Goal: Task Accomplishment & Management: Manage account settings

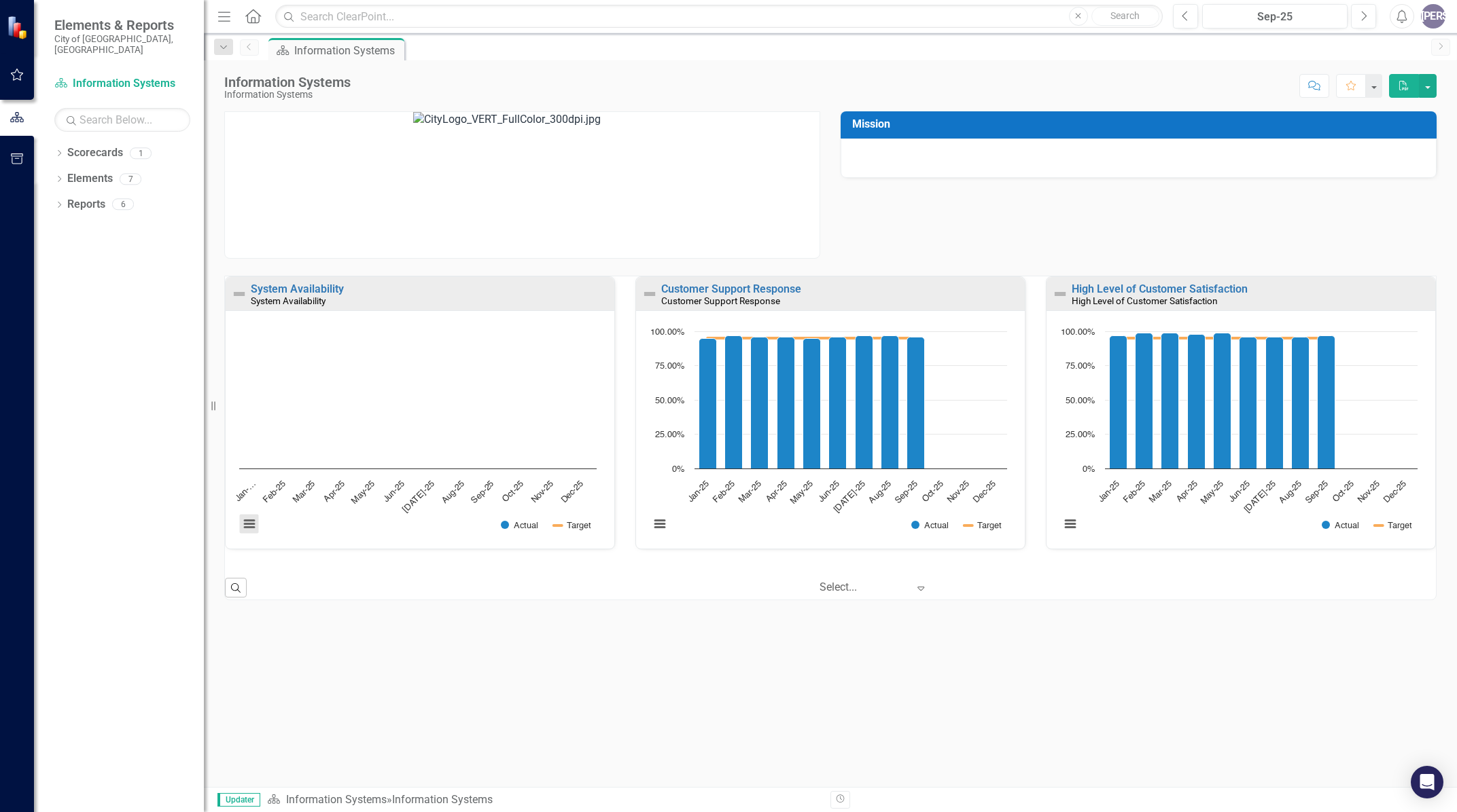
click at [251, 522] on button "View chart menu, Chart" at bounding box center [249, 524] width 19 height 19
click at [251, 522] on div "Download PNG image Download JPEG image Download PDF document Download SVG vecto…" at bounding box center [304, 473] width 170 height 119
click at [1427, 81] on button "button" at bounding box center [1427, 86] width 18 height 24
click at [95, 145] on link "Scorecards" at bounding box center [95, 153] width 56 height 15
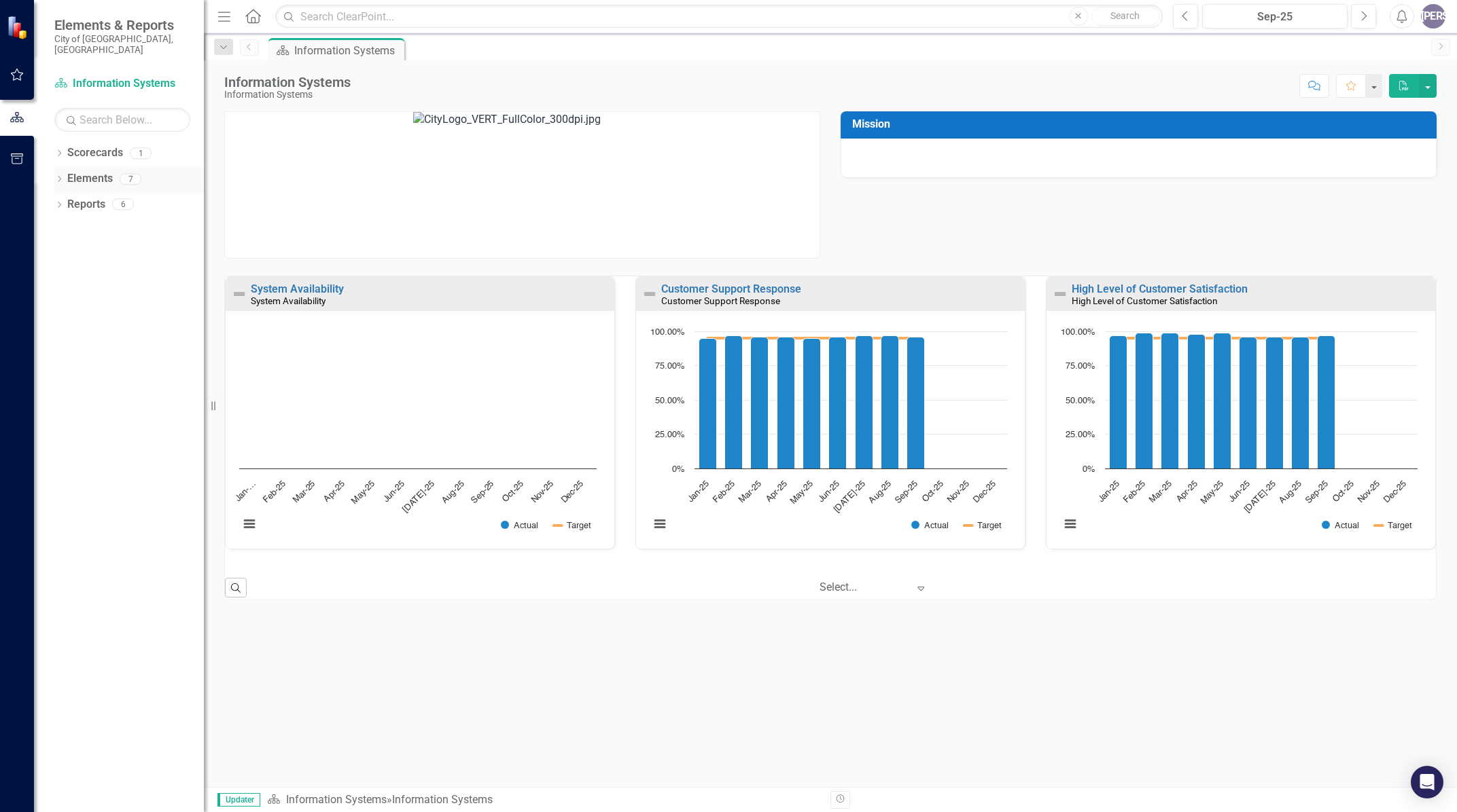
click at [60, 177] on icon "Dropdown" at bounding box center [58, 180] width 9 height 8
click at [67, 220] on div "Dropdown KPI KPIs 7" at bounding box center [132, 232] width 143 height 26
click at [66, 228] on icon "Dropdown" at bounding box center [65, 232] width 9 height 8
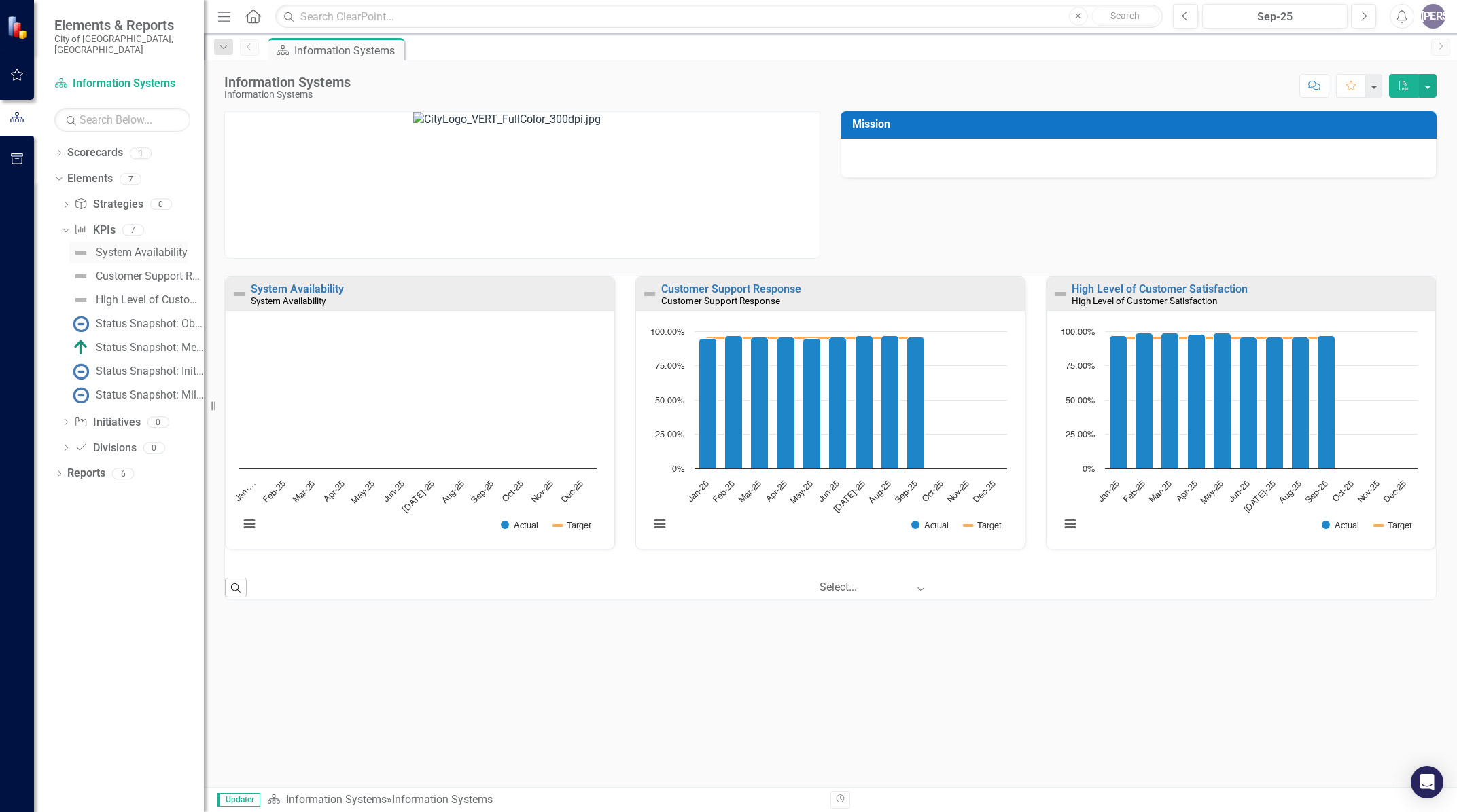
click at [151, 247] on div "System Availability" at bounding box center [141, 253] width 92 height 12
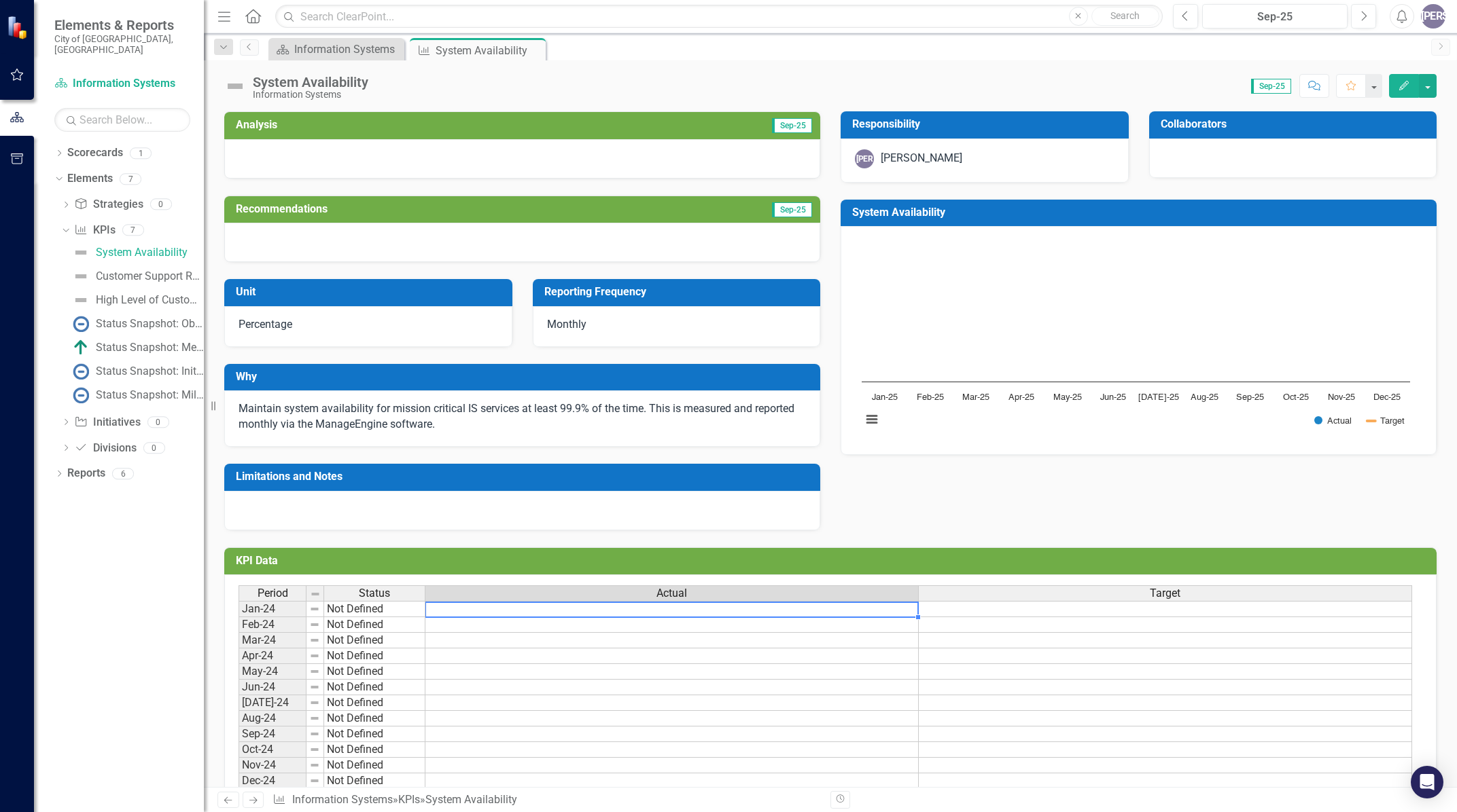
click at [551, 609] on td at bounding box center [672, 608] width 494 height 16
click at [223, 15] on icon "Menu" at bounding box center [224, 15] width 18 height 14
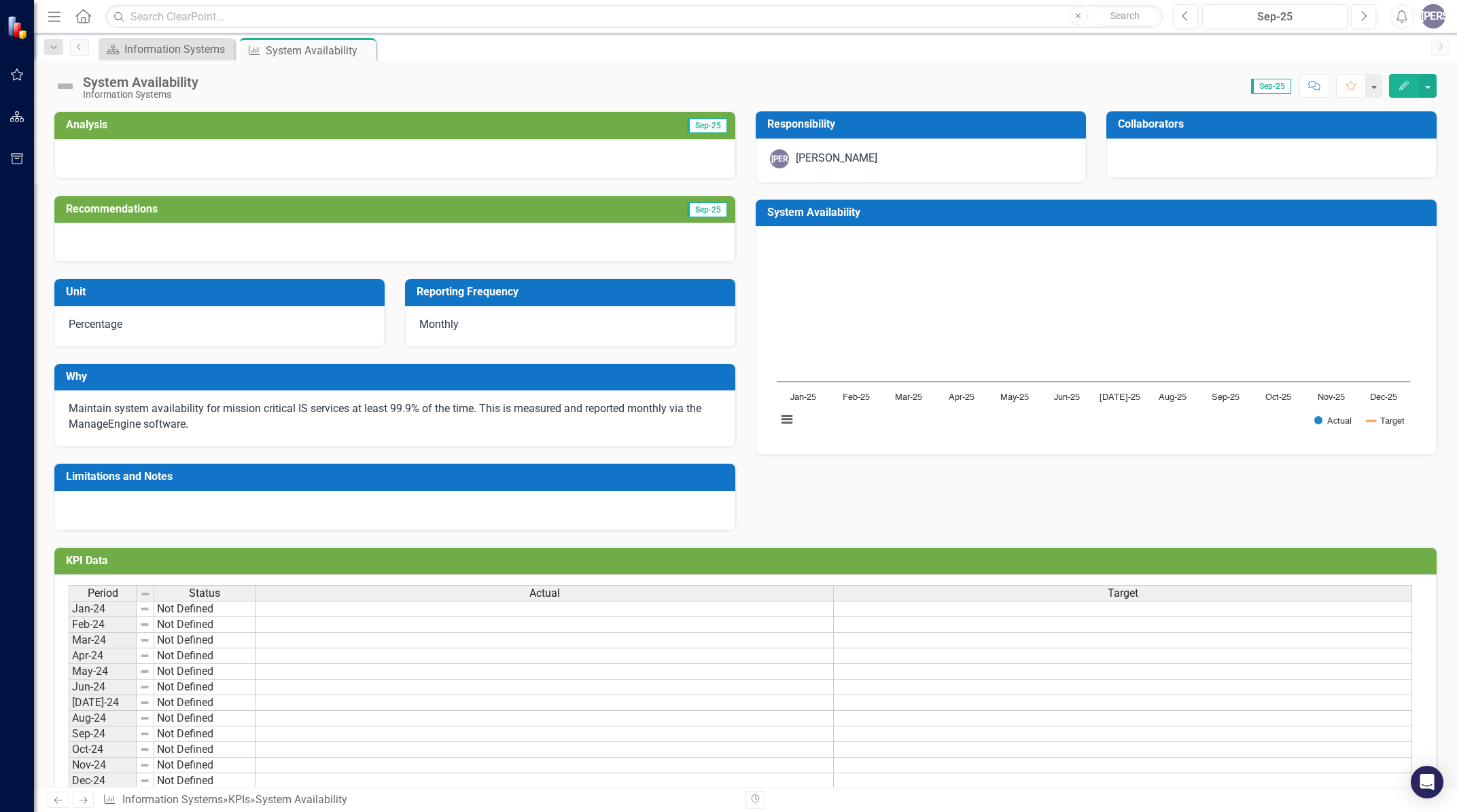
click at [1398, 85] on icon "Edit" at bounding box center [1404, 85] width 12 height 9
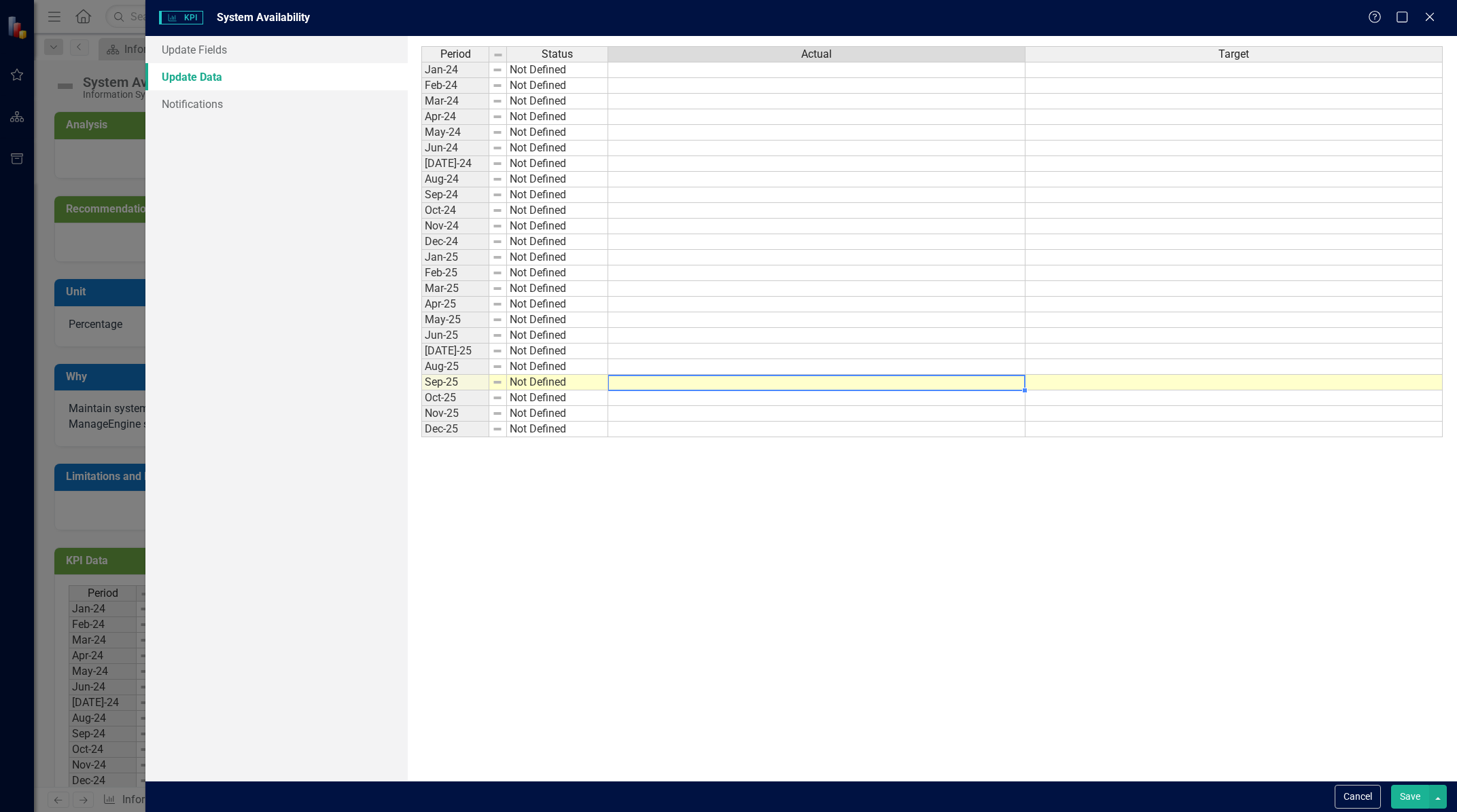
click at [789, 385] on td at bounding box center [816, 383] width 417 height 15
type textarea "99.0"
type textarea "98.22"
type textarea "98.58"
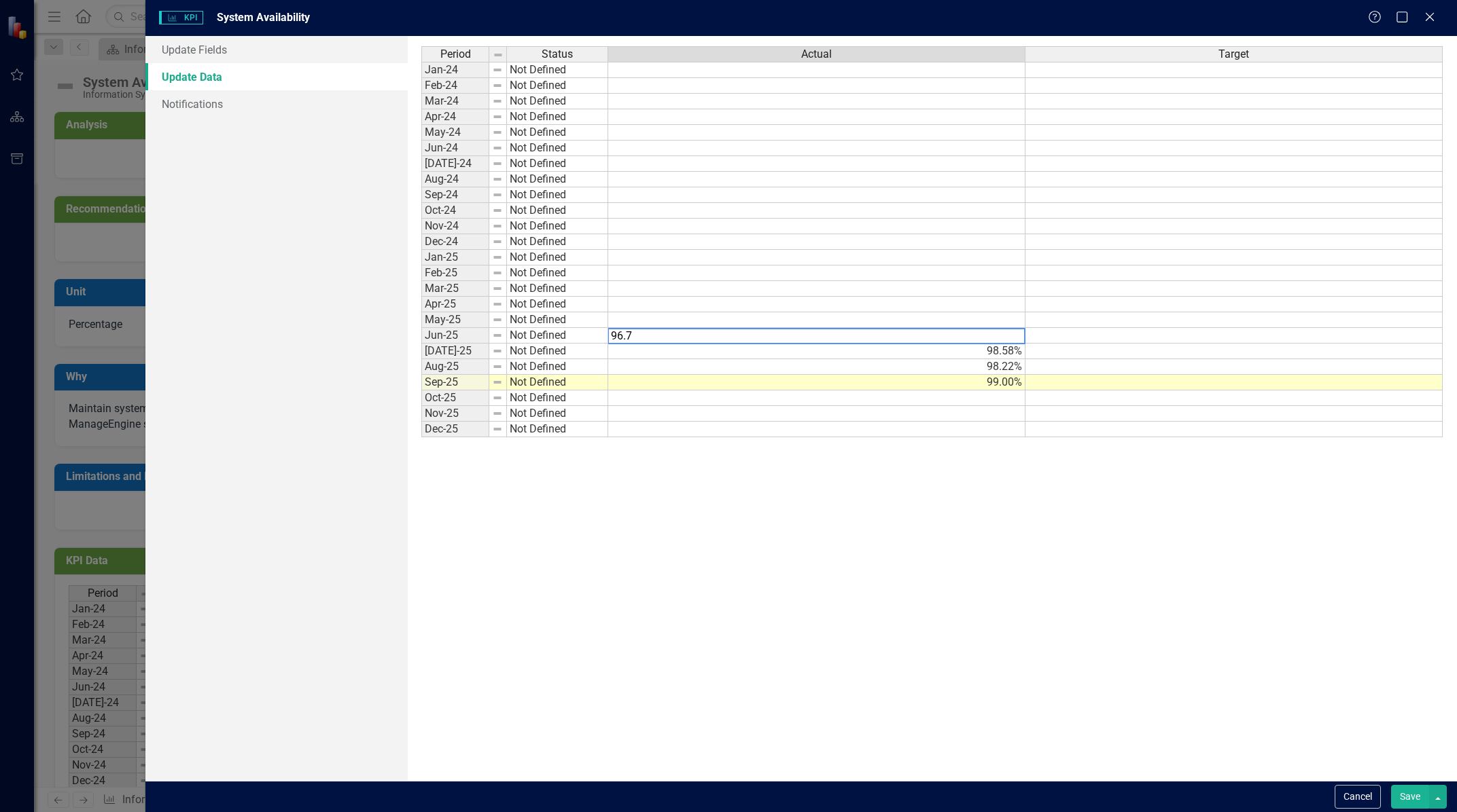
type textarea "96.76"
type textarea "96.83"
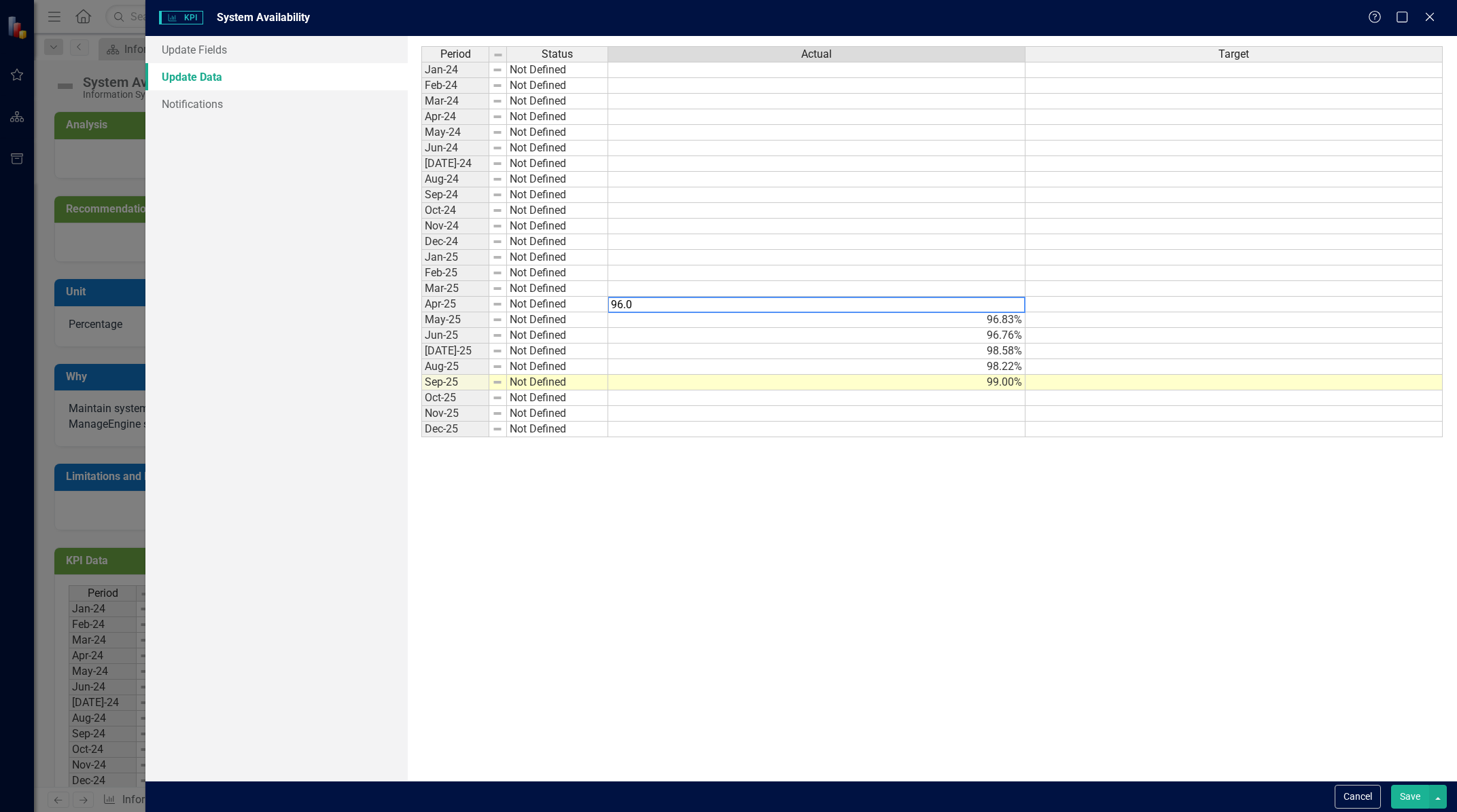
type textarea "96.07"
type textarea "97.14"
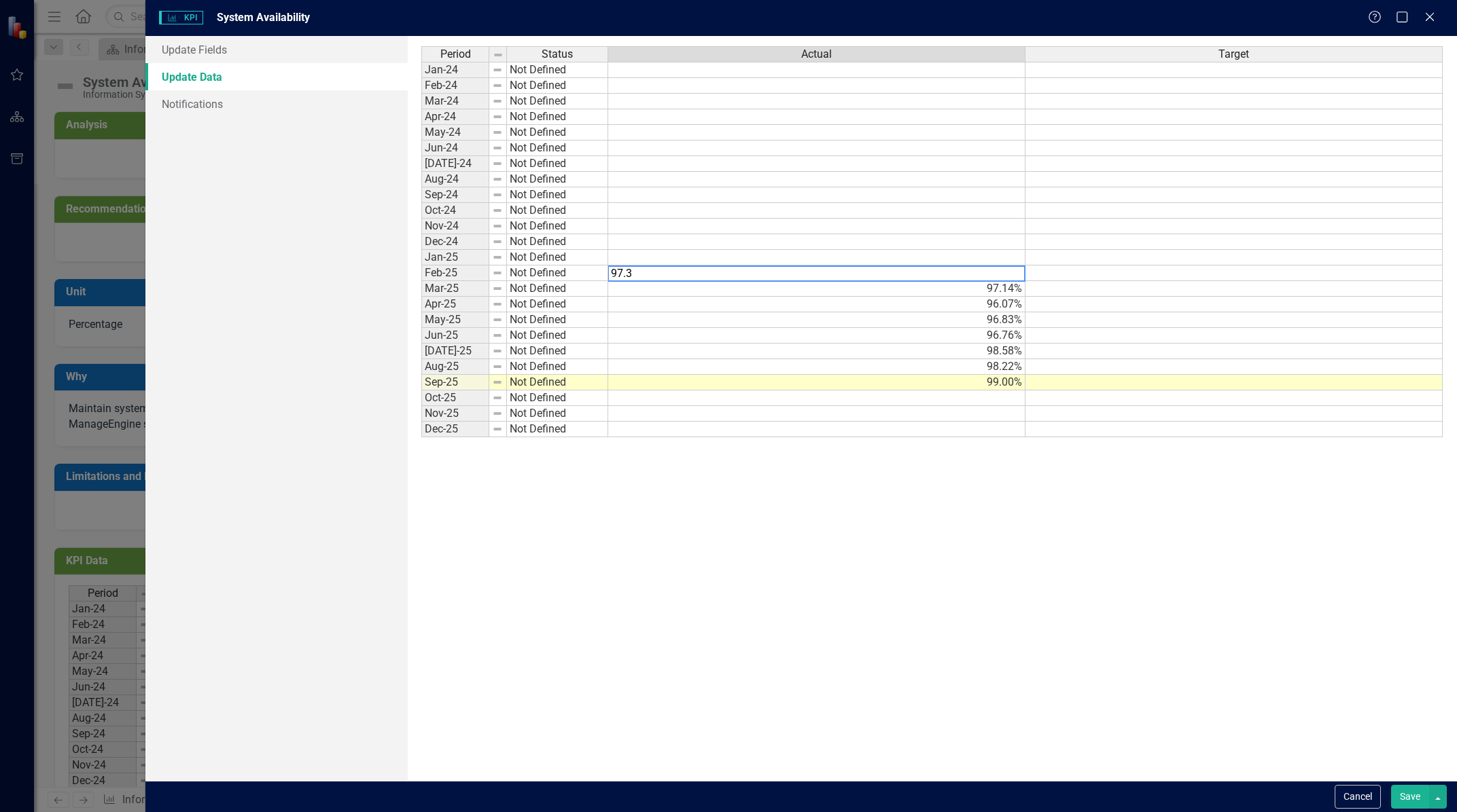
type textarea "97.33"
type textarea "98.93"
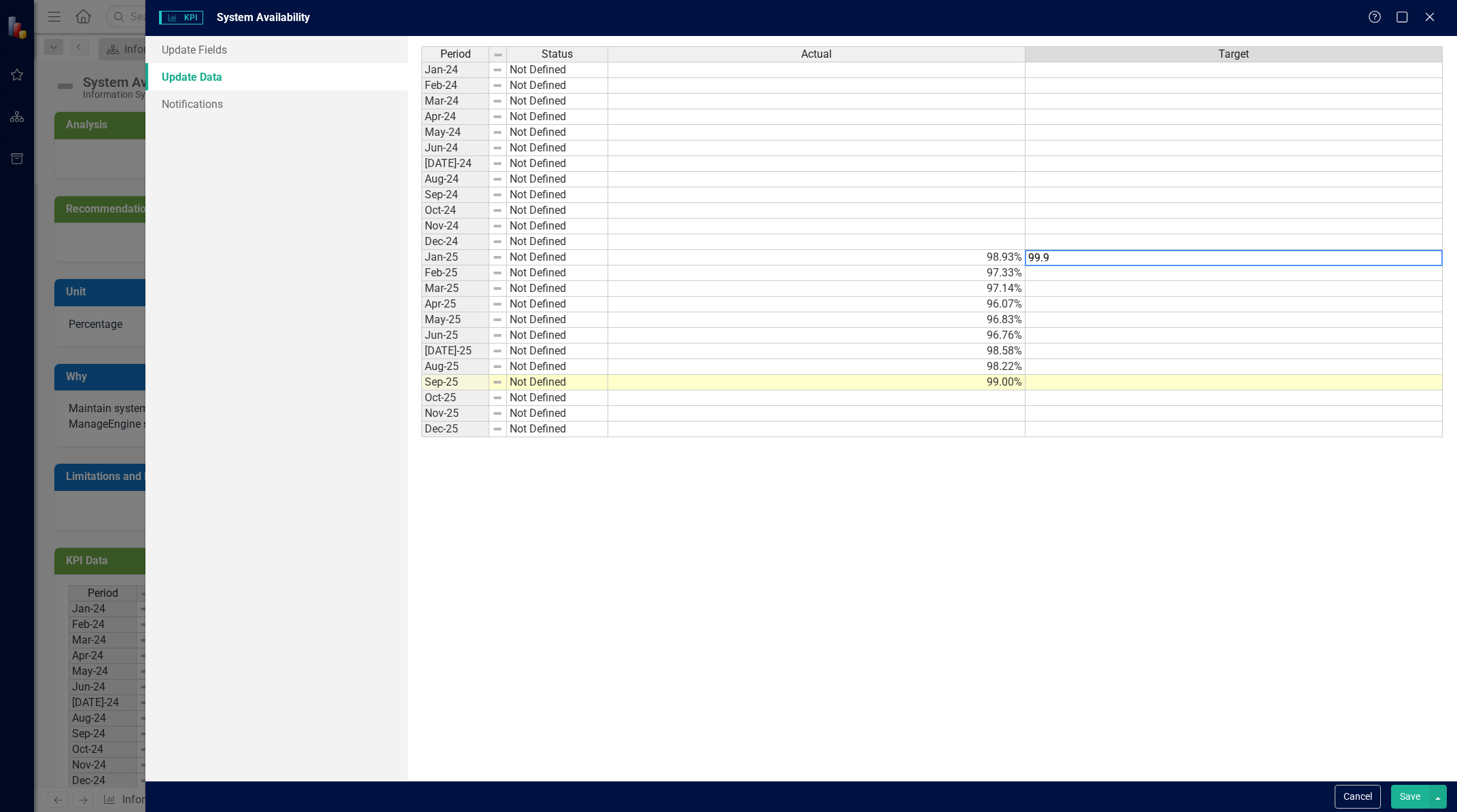
type textarea "99.99"
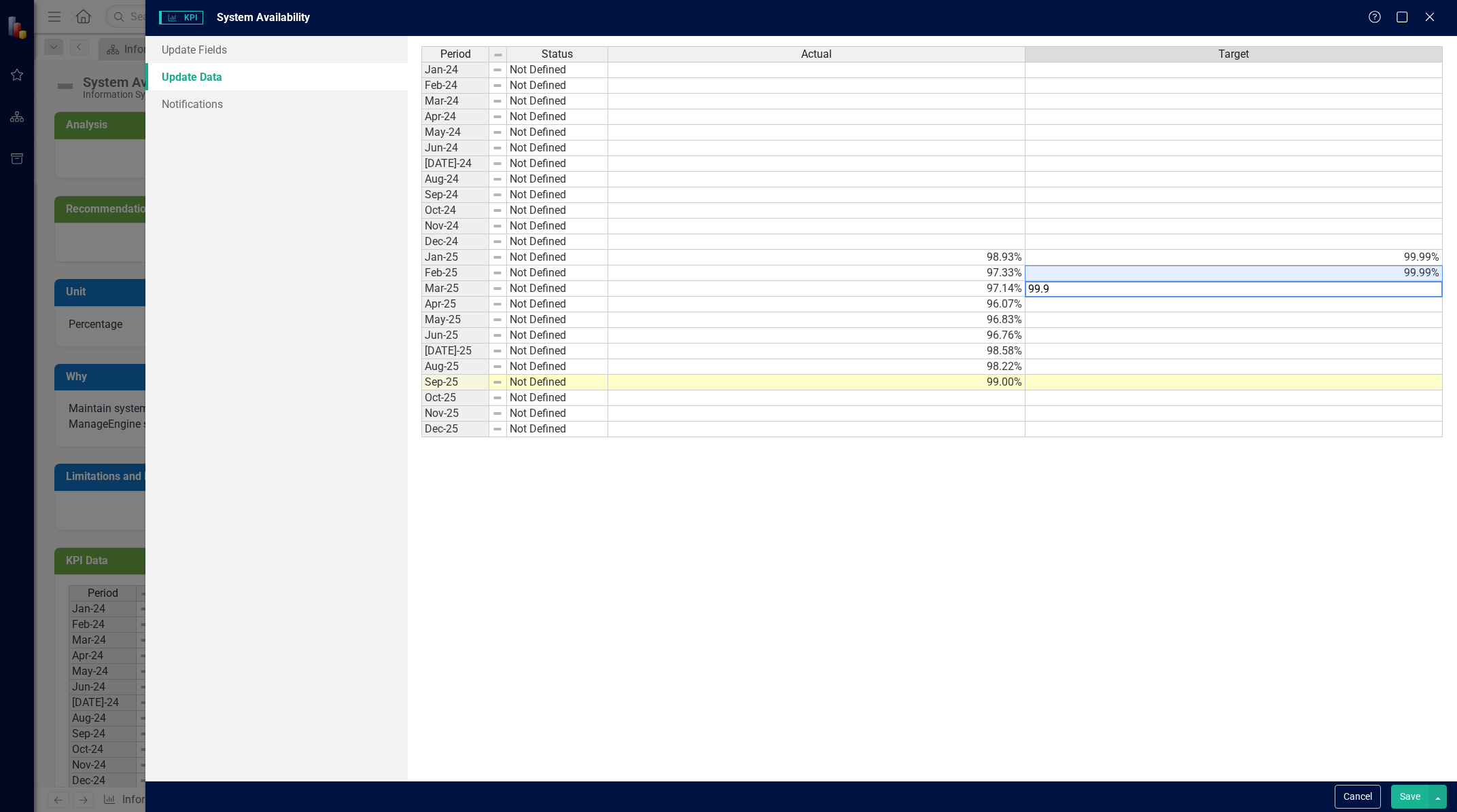
type textarea "99.99"
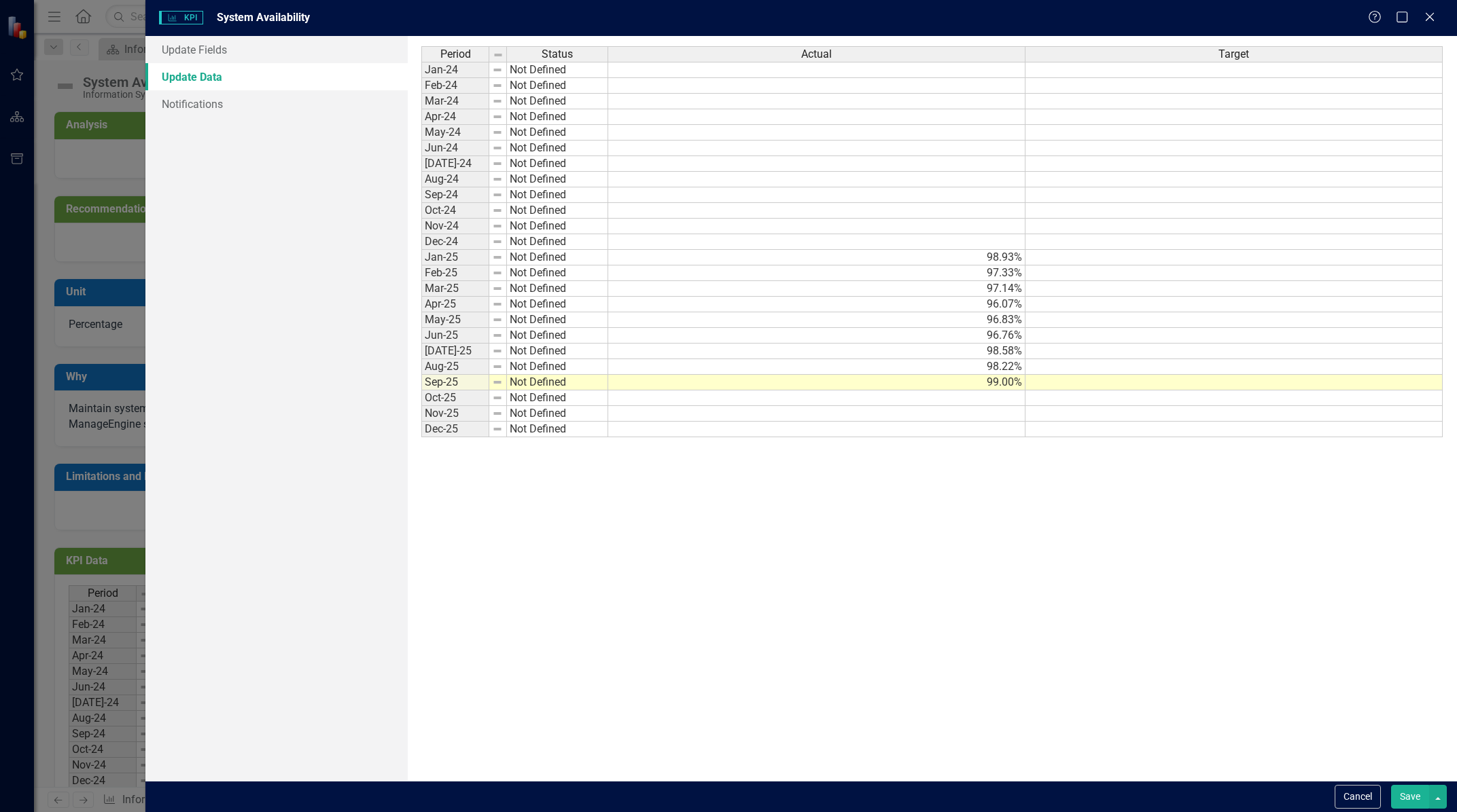
click at [1076, 441] on div "Period Status Actual Target Jan-24 Not Defined Feb-24 Not Defined Mar-24 Not De…" at bounding box center [931, 409] width 1021 height 725
click at [1406, 797] on button "Save" at bounding box center [1410, 797] width 38 height 24
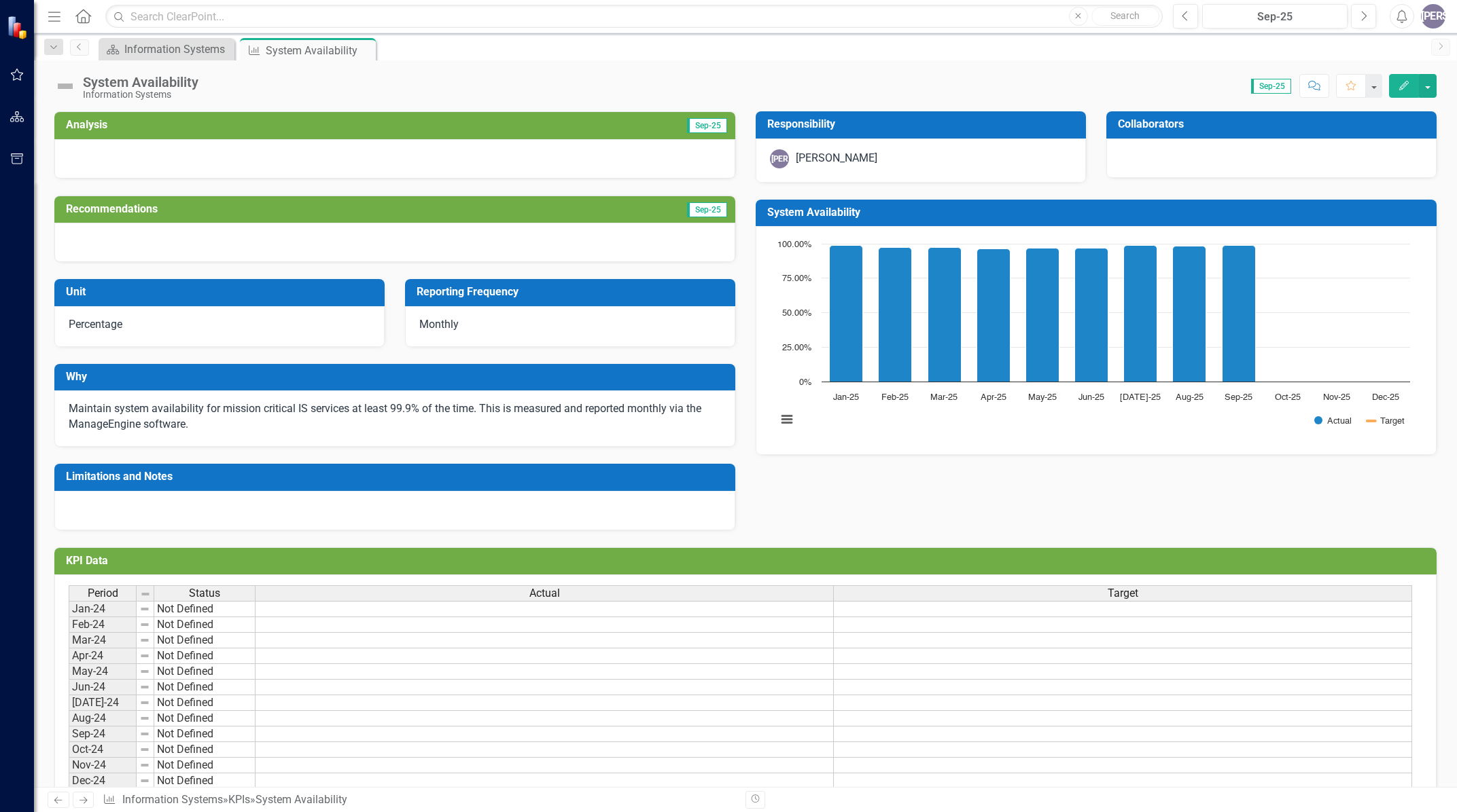
click at [88, 16] on icon "Home" at bounding box center [83, 15] width 18 height 14
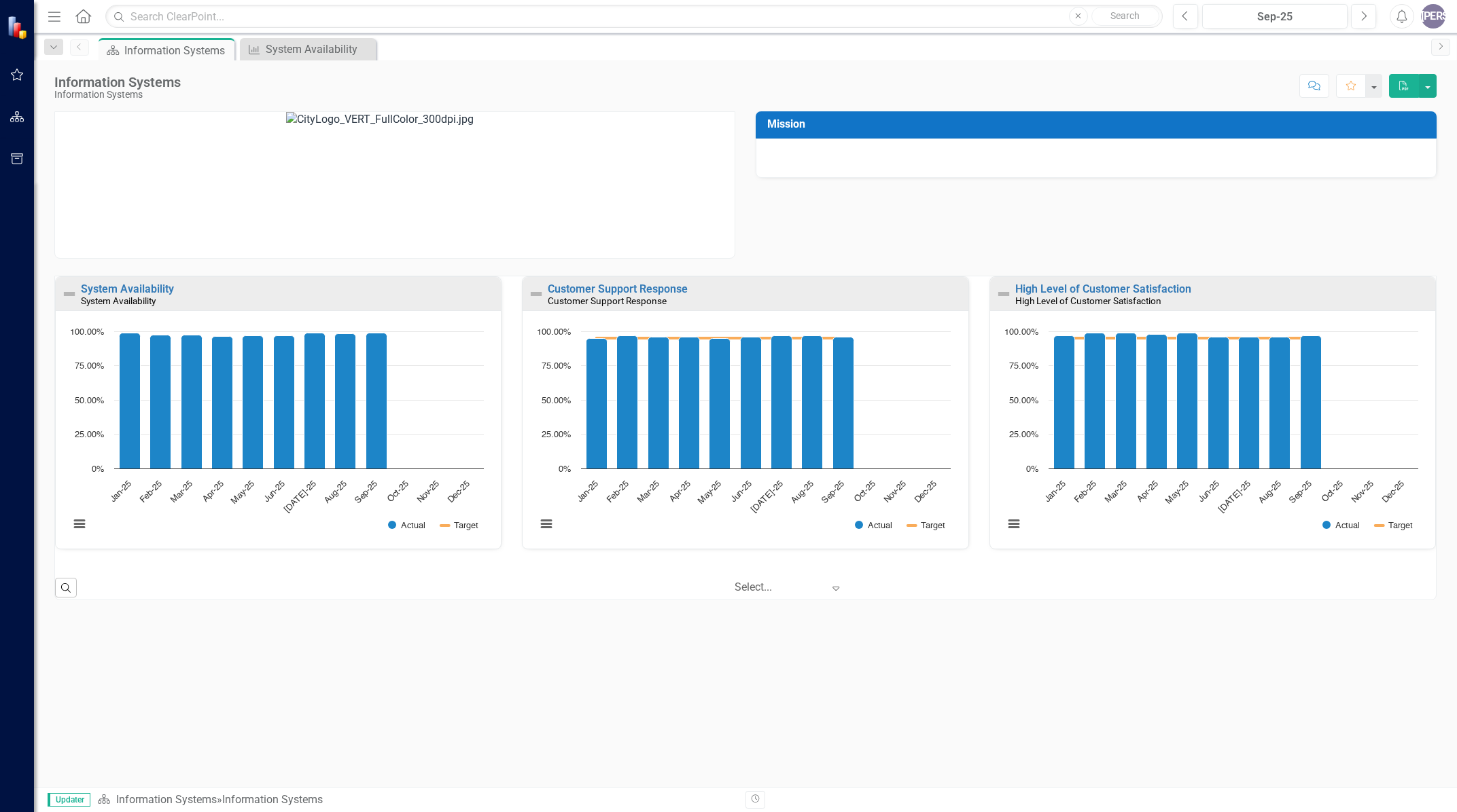
click at [1403, 86] on icon "PDF" at bounding box center [1404, 85] width 12 height 9
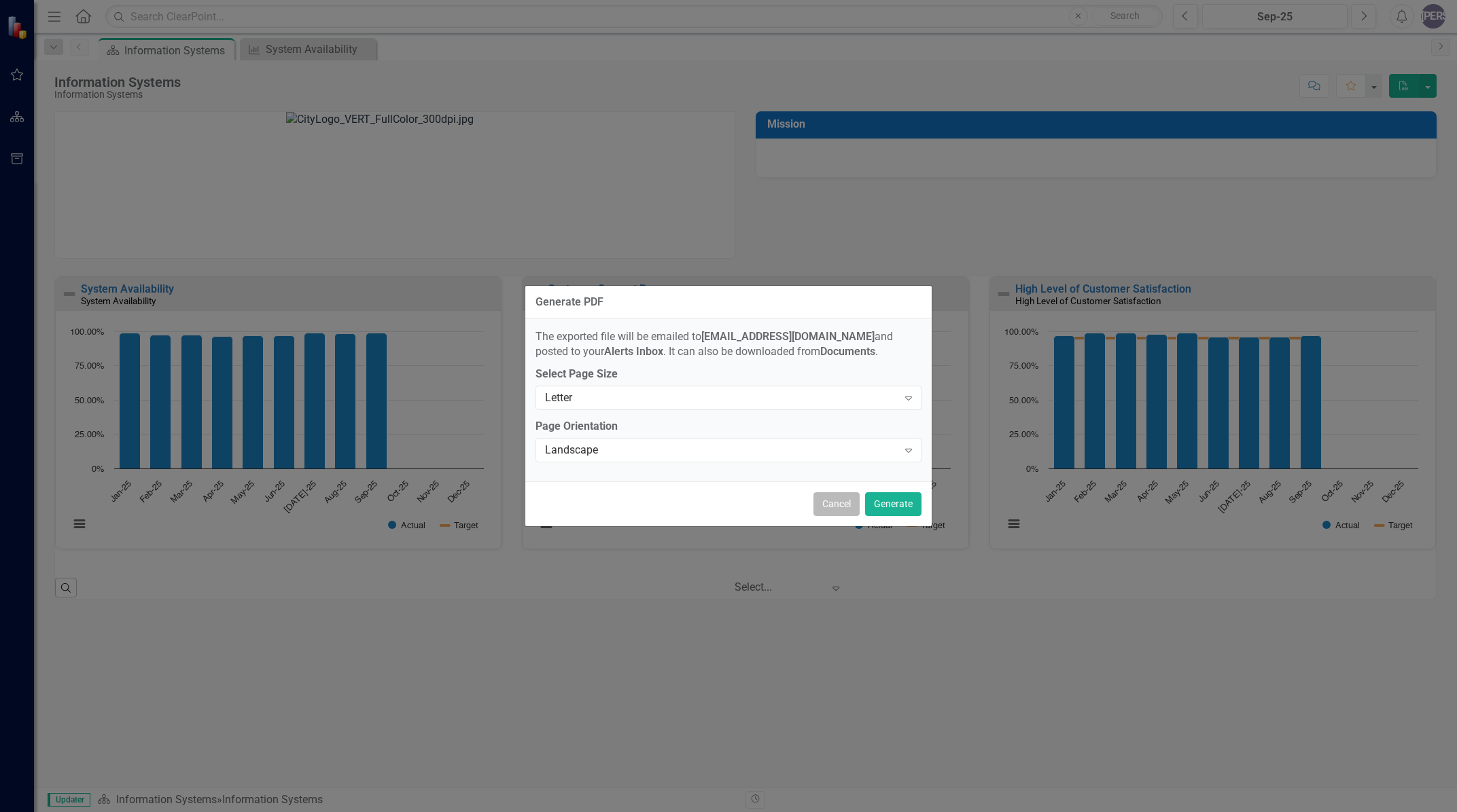
click at [836, 501] on button "Cancel" at bounding box center [836, 504] width 46 height 24
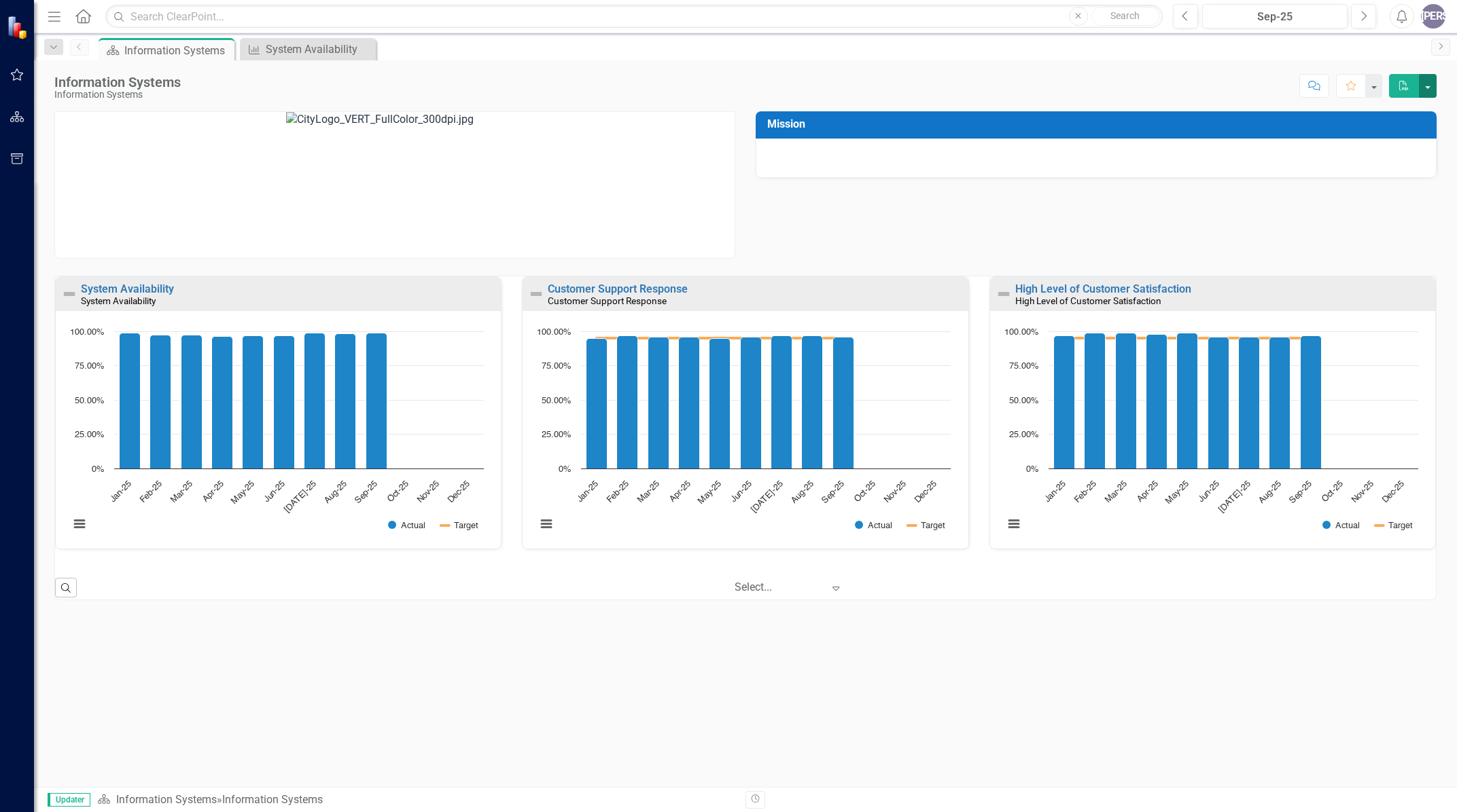
click at [1427, 84] on button "button" at bounding box center [1427, 86] width 18 height 24
click at [156, 286] on link "System Availability" at bounding box center [128, 288] width 93 height 13
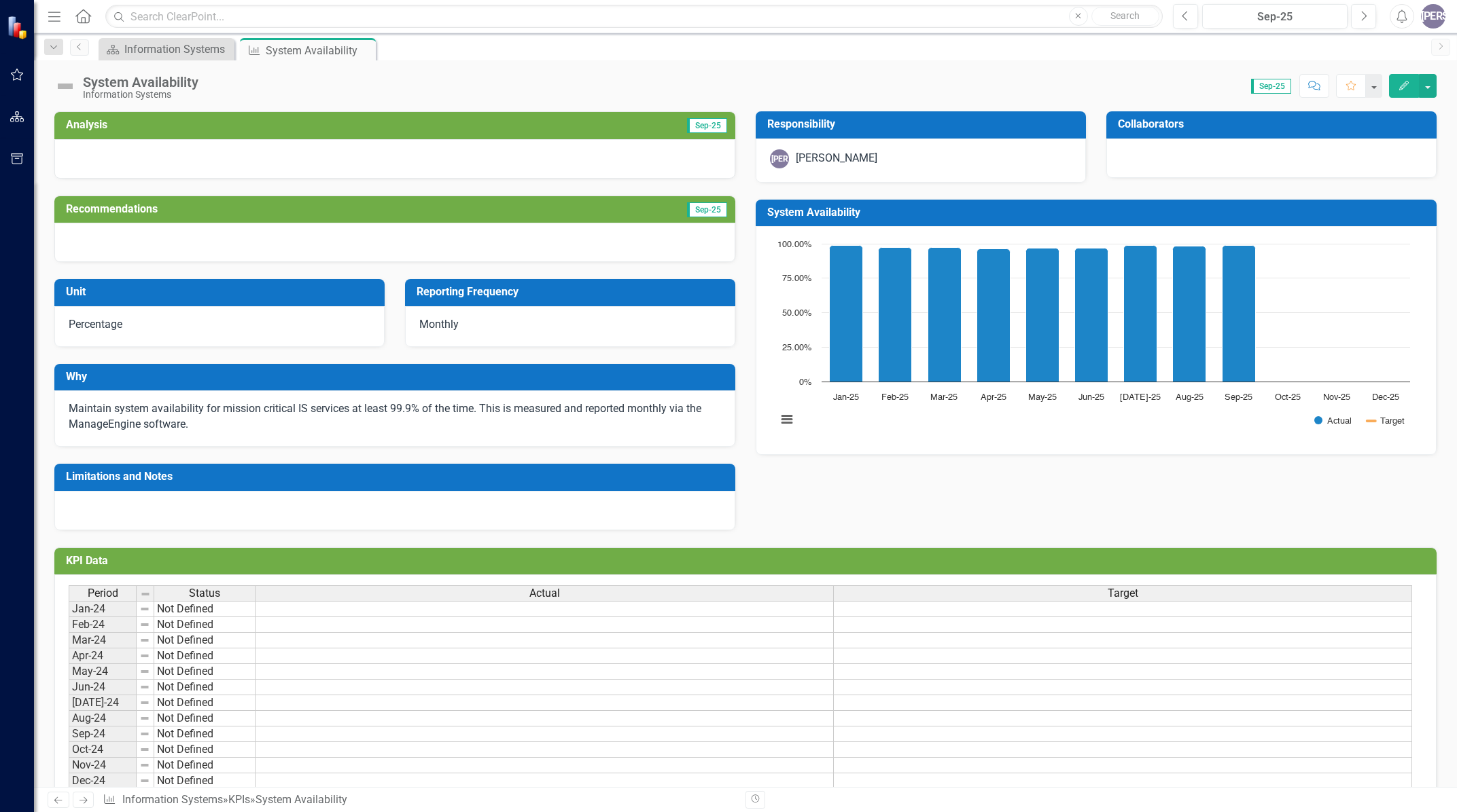
click at [1405, 84] on icon "button" at bounding box center [1403, 85] width 9 height 9
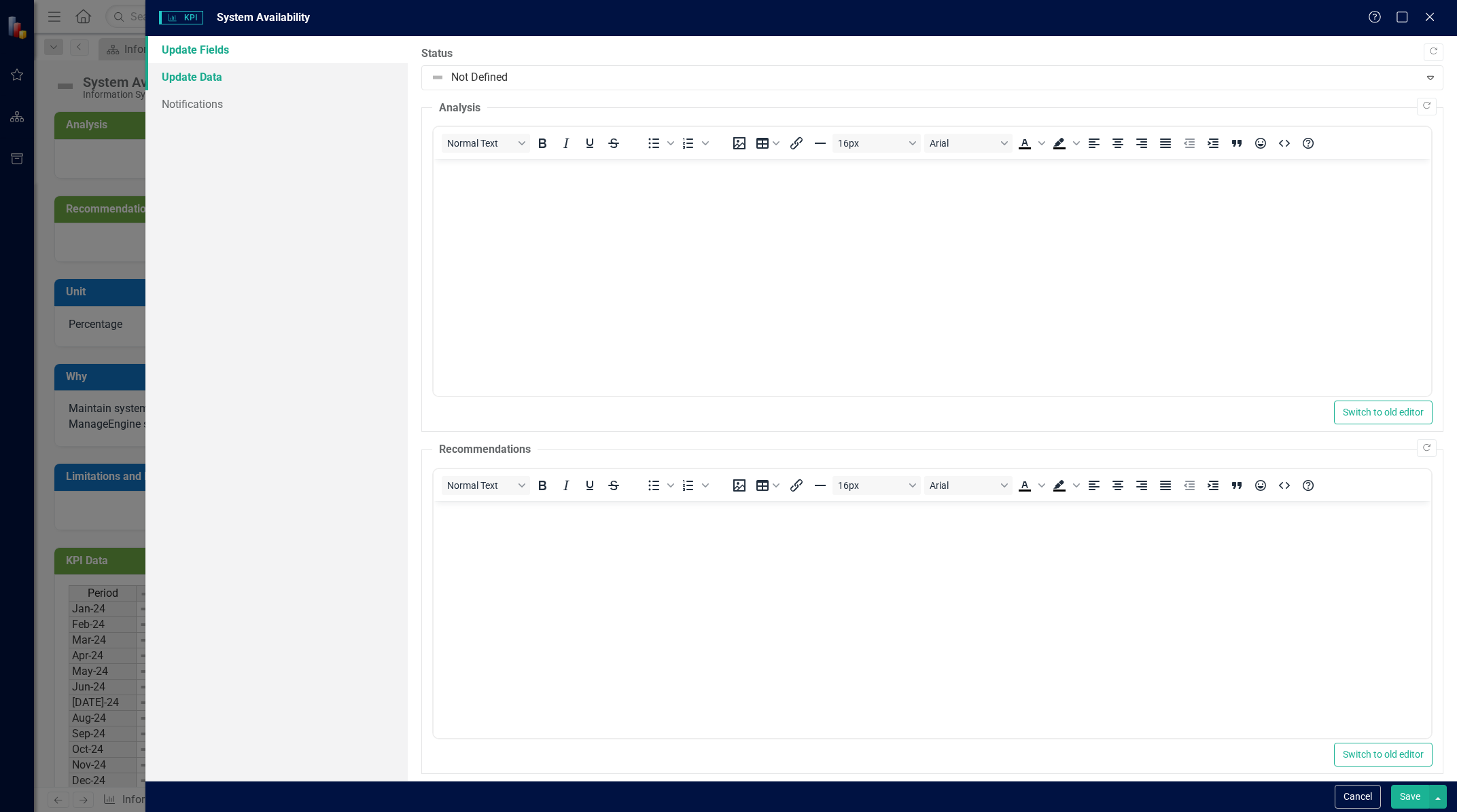
click at [206, 74] on link "Update Data" at bounding box center [276, 77] width 262 height 27
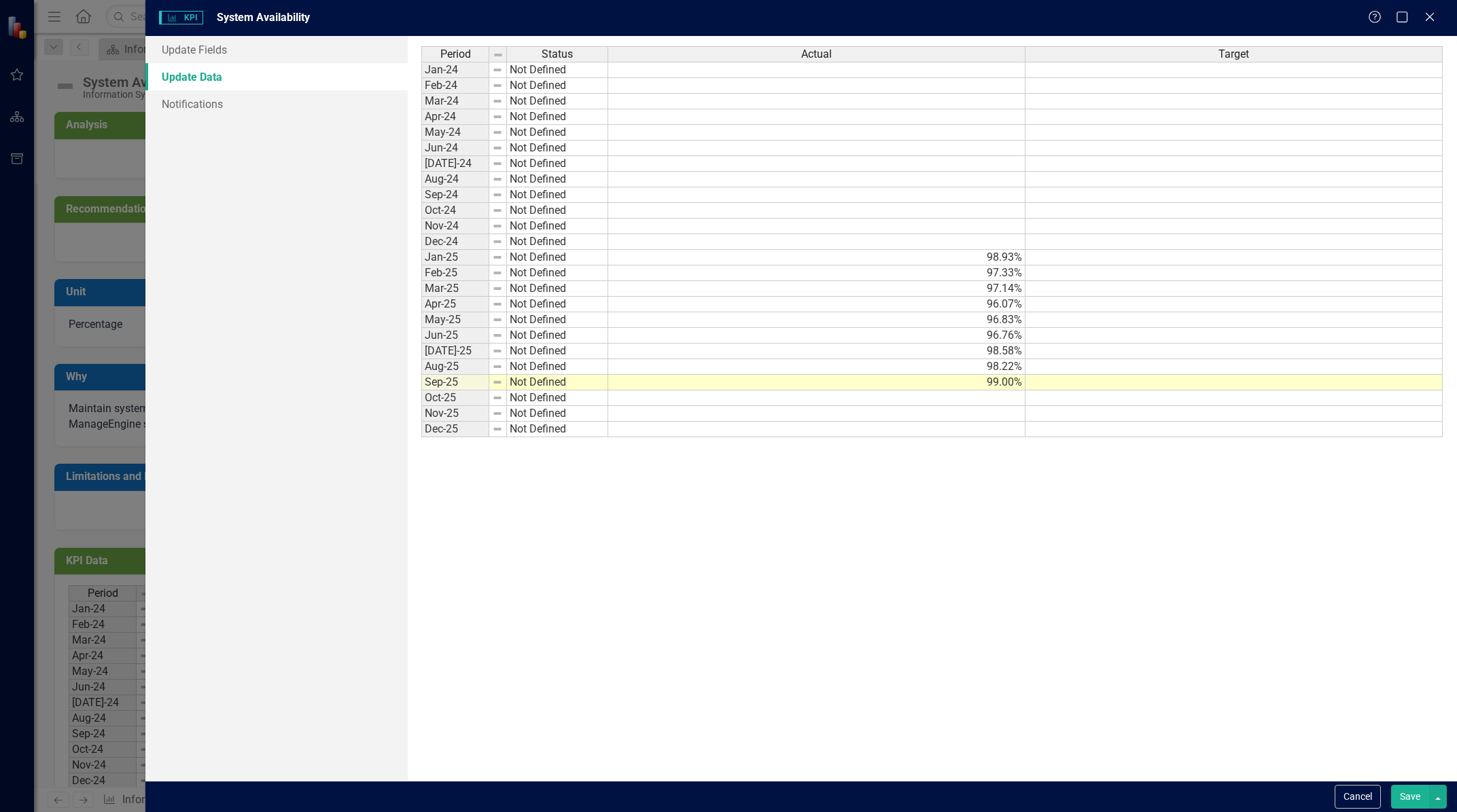
click at [1153, 260] on td at bounding box center [1234, 258] width 417 height 15
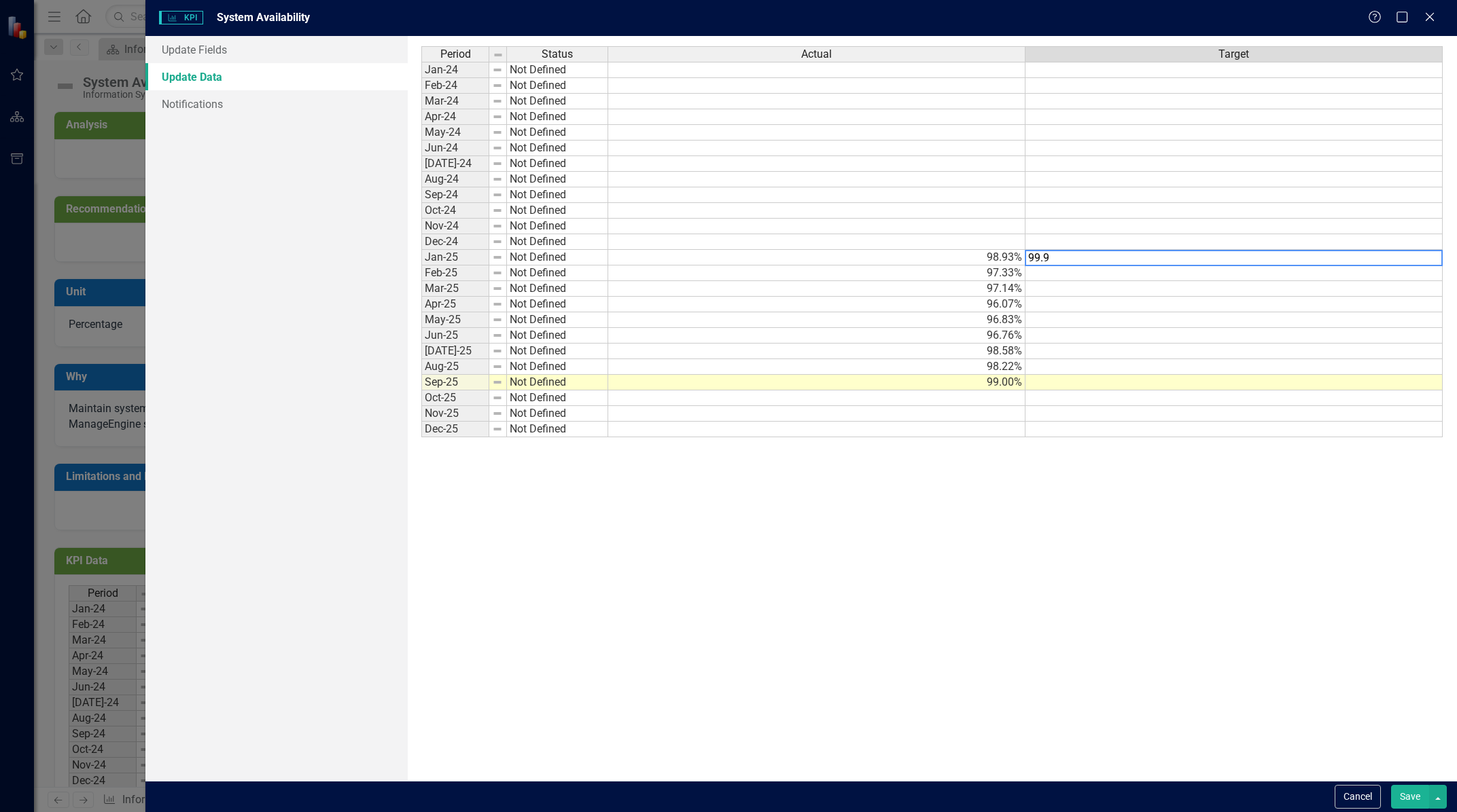
type textarea "99.99"
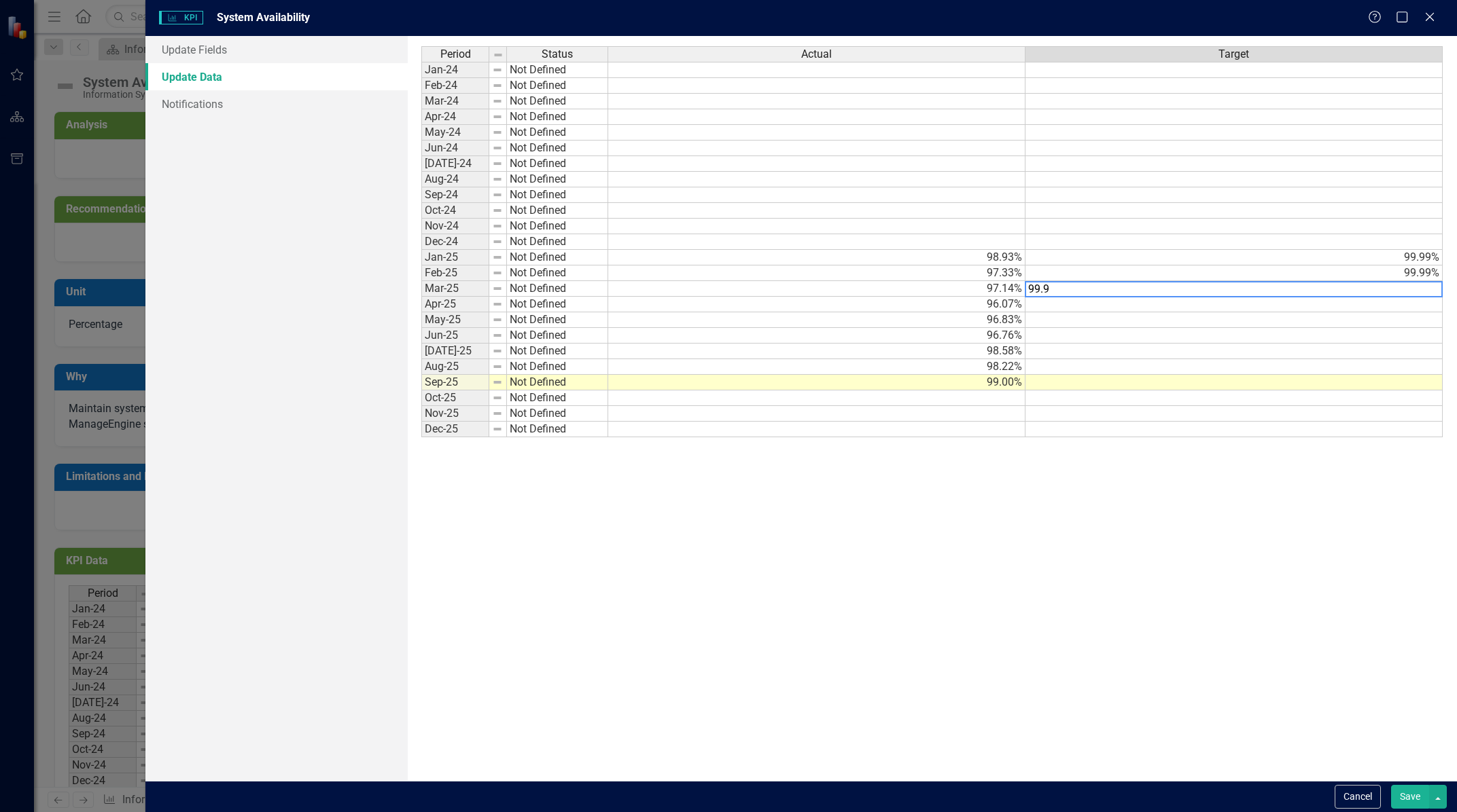
type textarea "99.99"
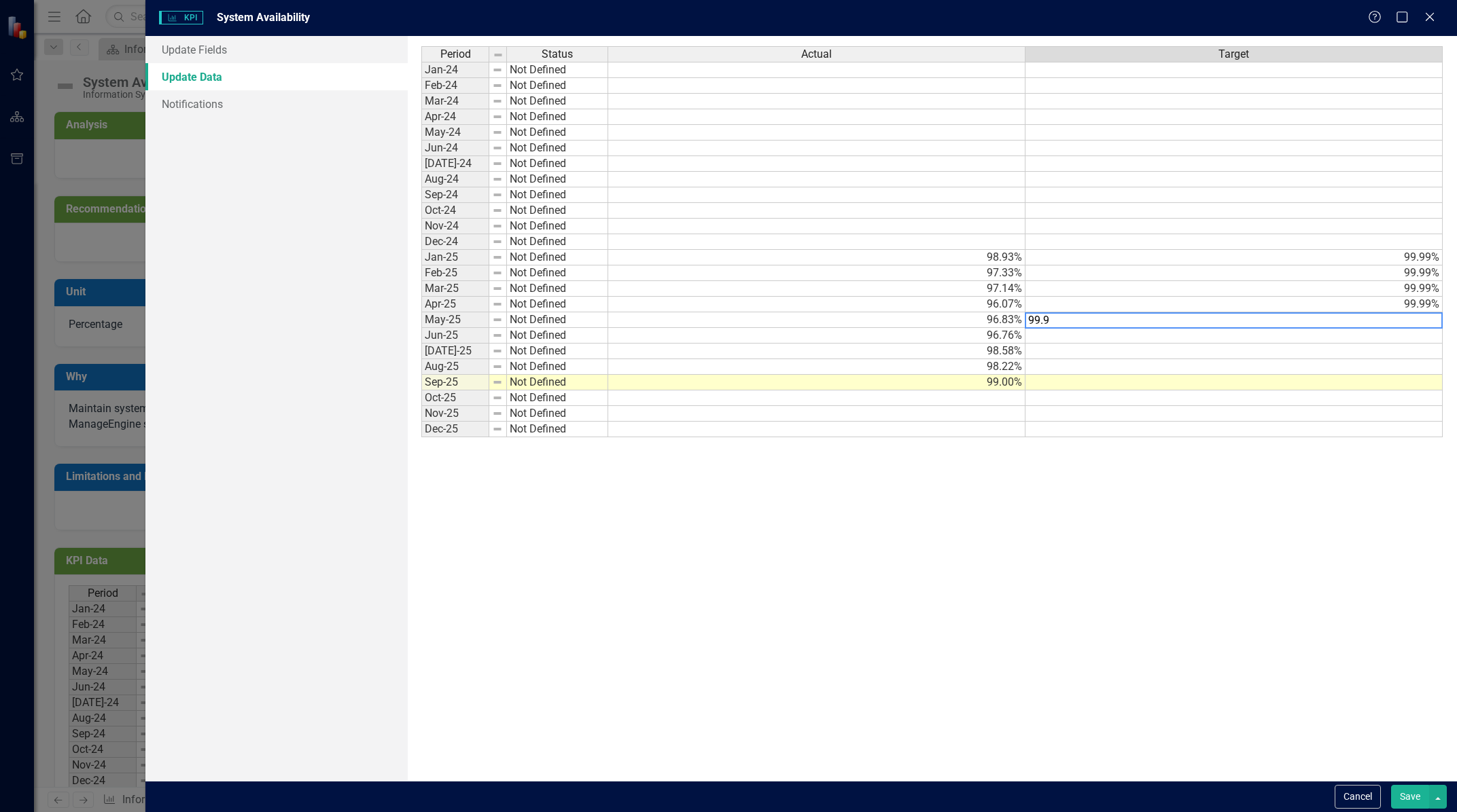
type textarea "99.99"
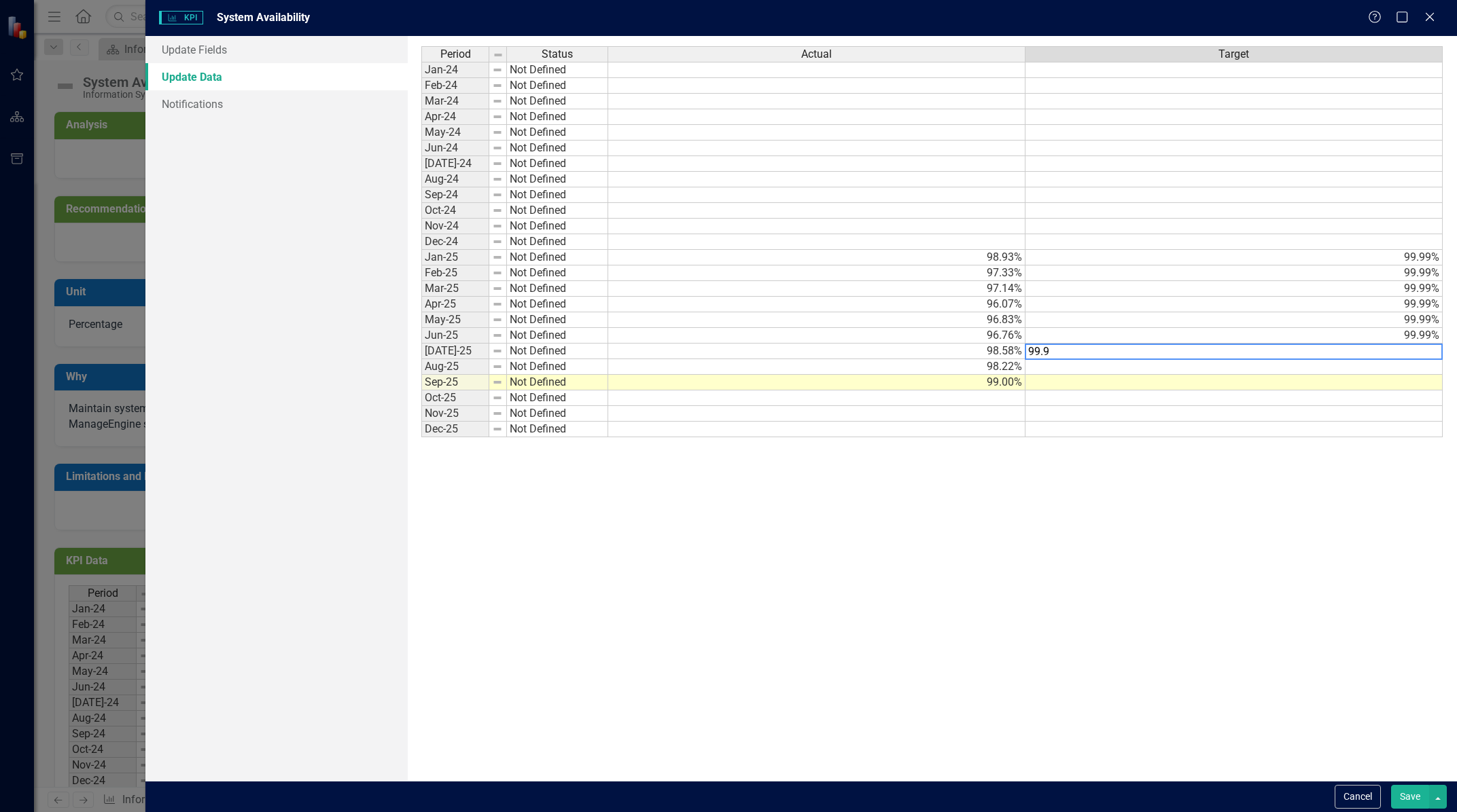
type textarea "99.99"
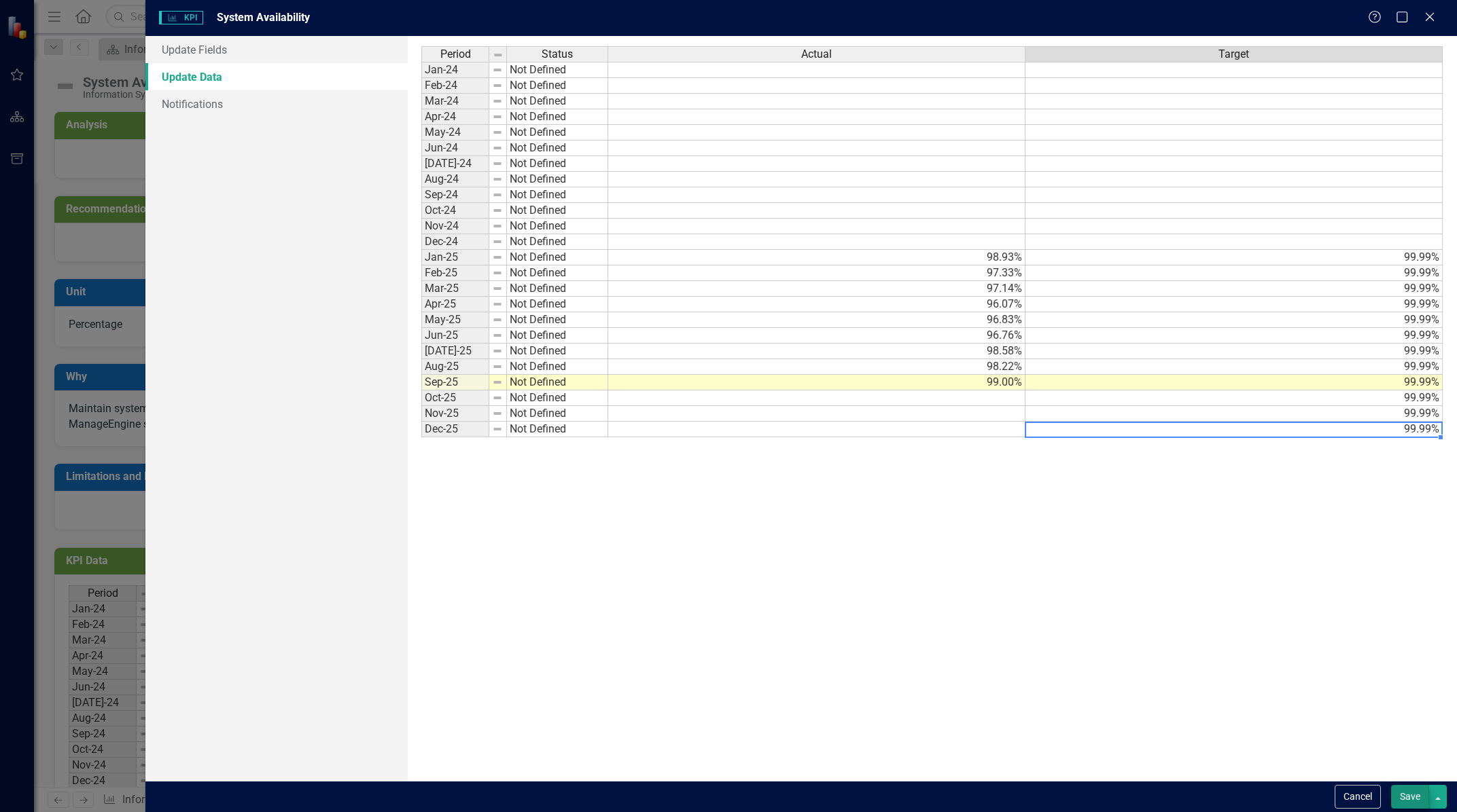
type textarea "99.99"
click at [1411, 793] on button "Save" at bounding box center [1410, 797] width 38 height 24
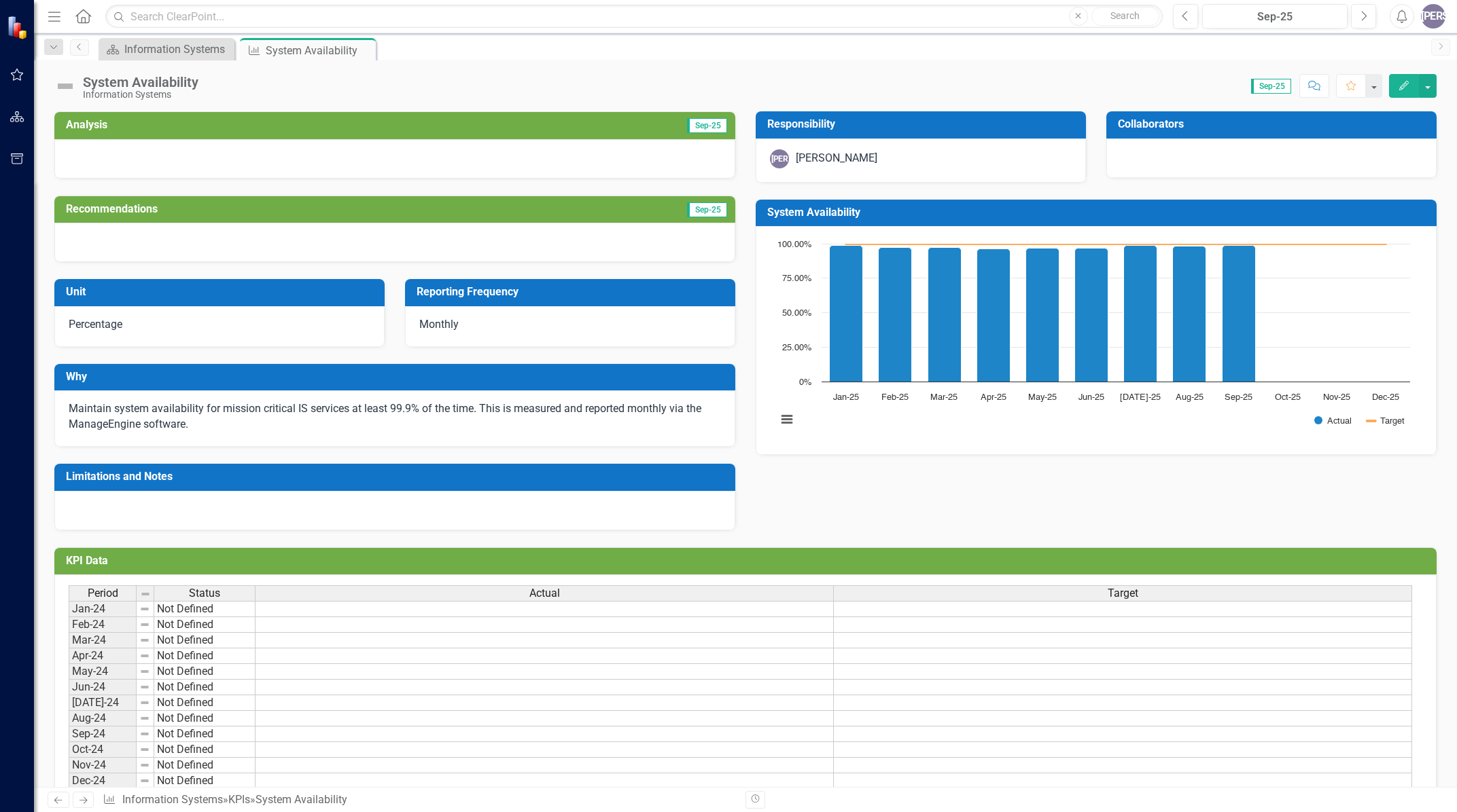
click at [1405, 87] on icon "Edit" at bounding box center [1404, 85] width 12 height 9
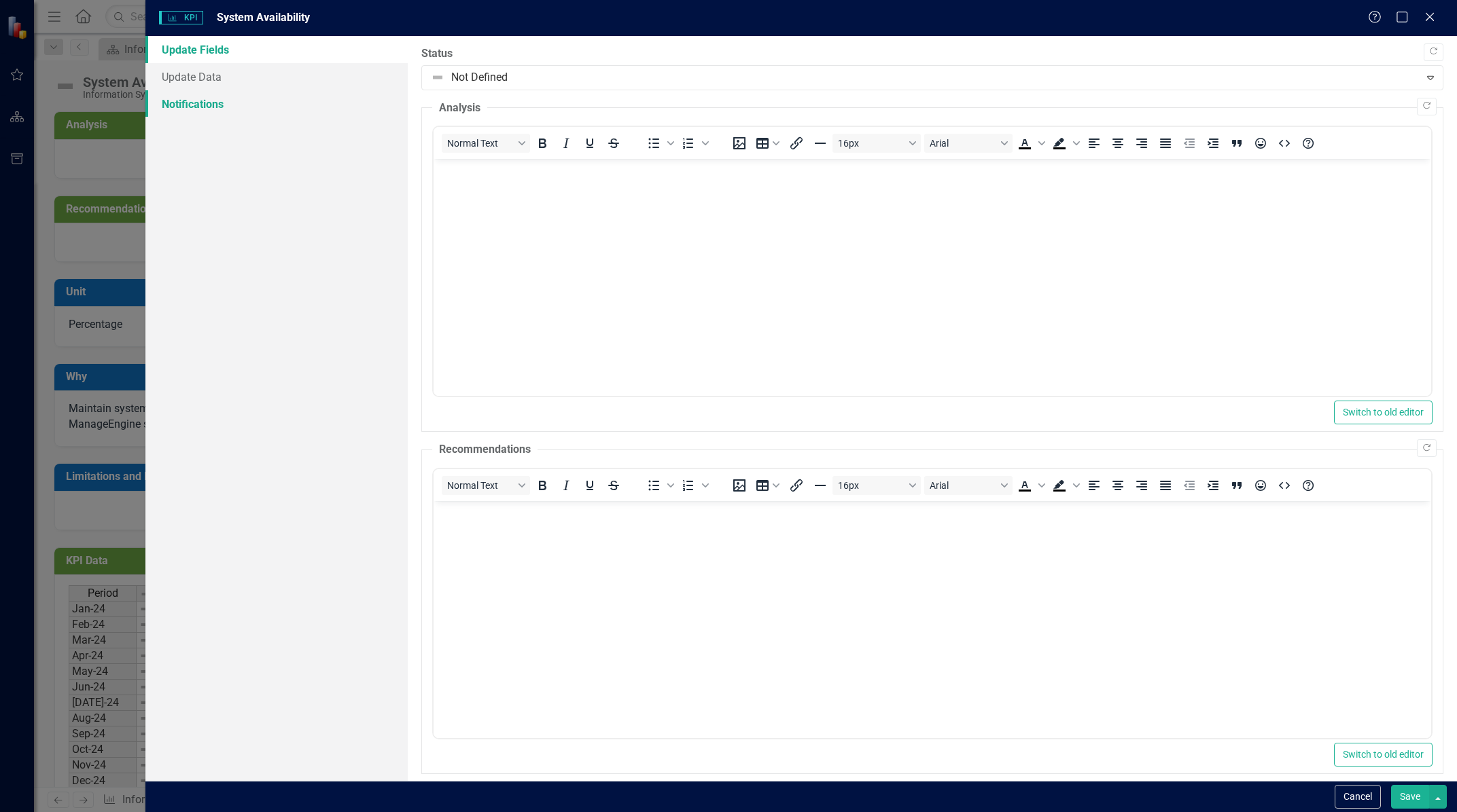
click at [190, 106] on link "Notifications" at bounding box center [276, 104] width 262 height 27
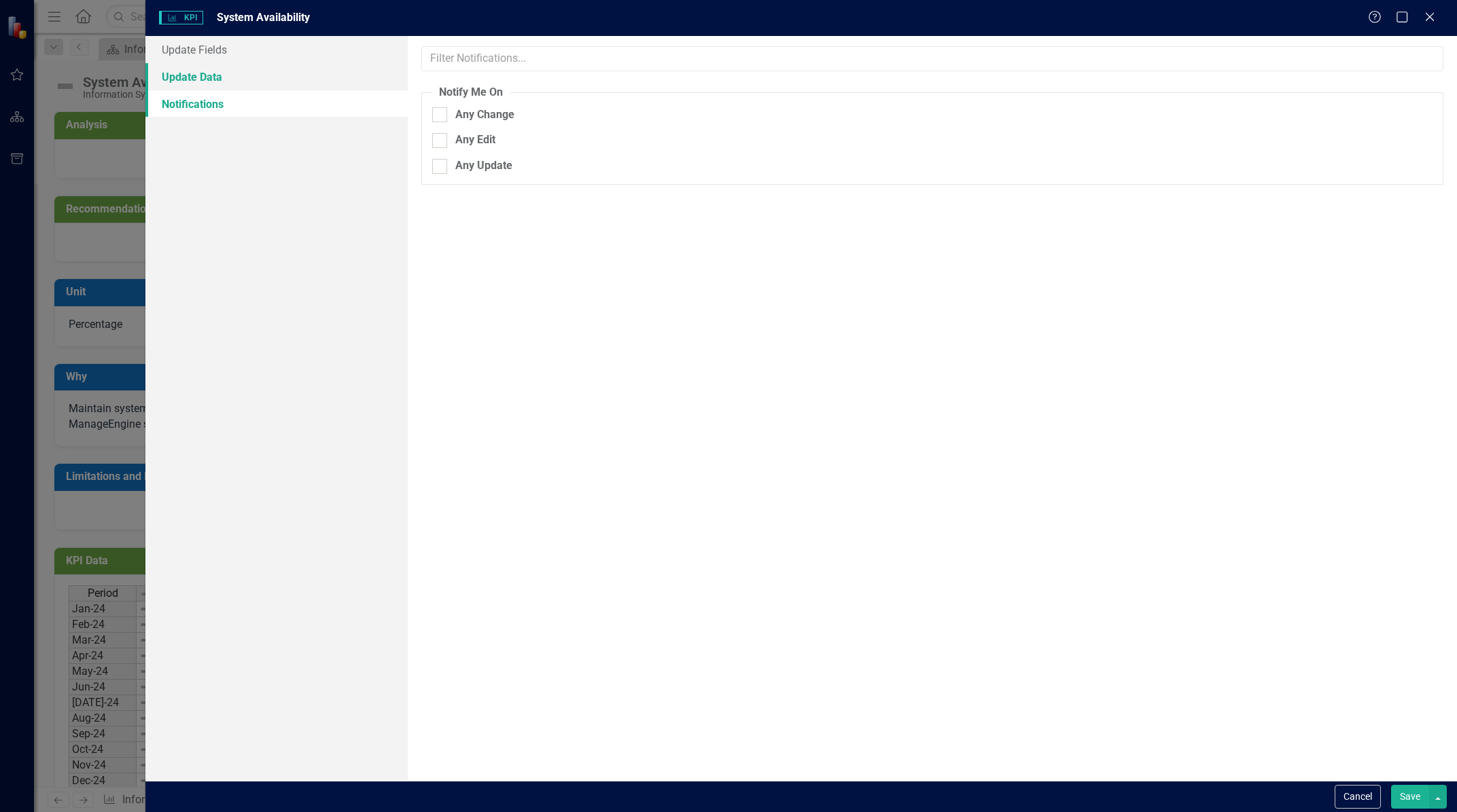
click at [197, 76] on link "Update Data" at bounding box center [276, 77] width 262 height 27
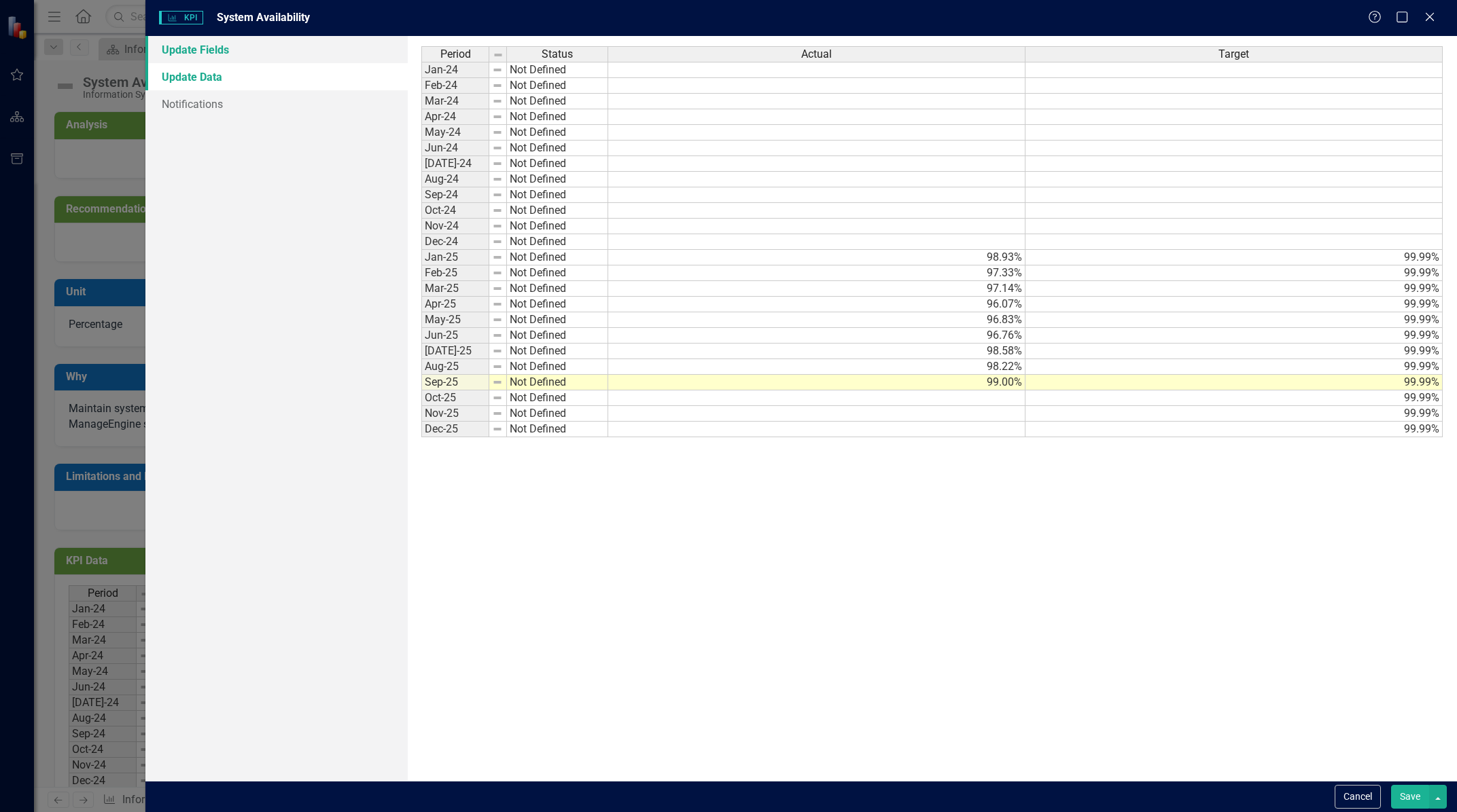
click at [196, 43] on link "Update Fields" at bounding box center [276, 50] width 262 height 27
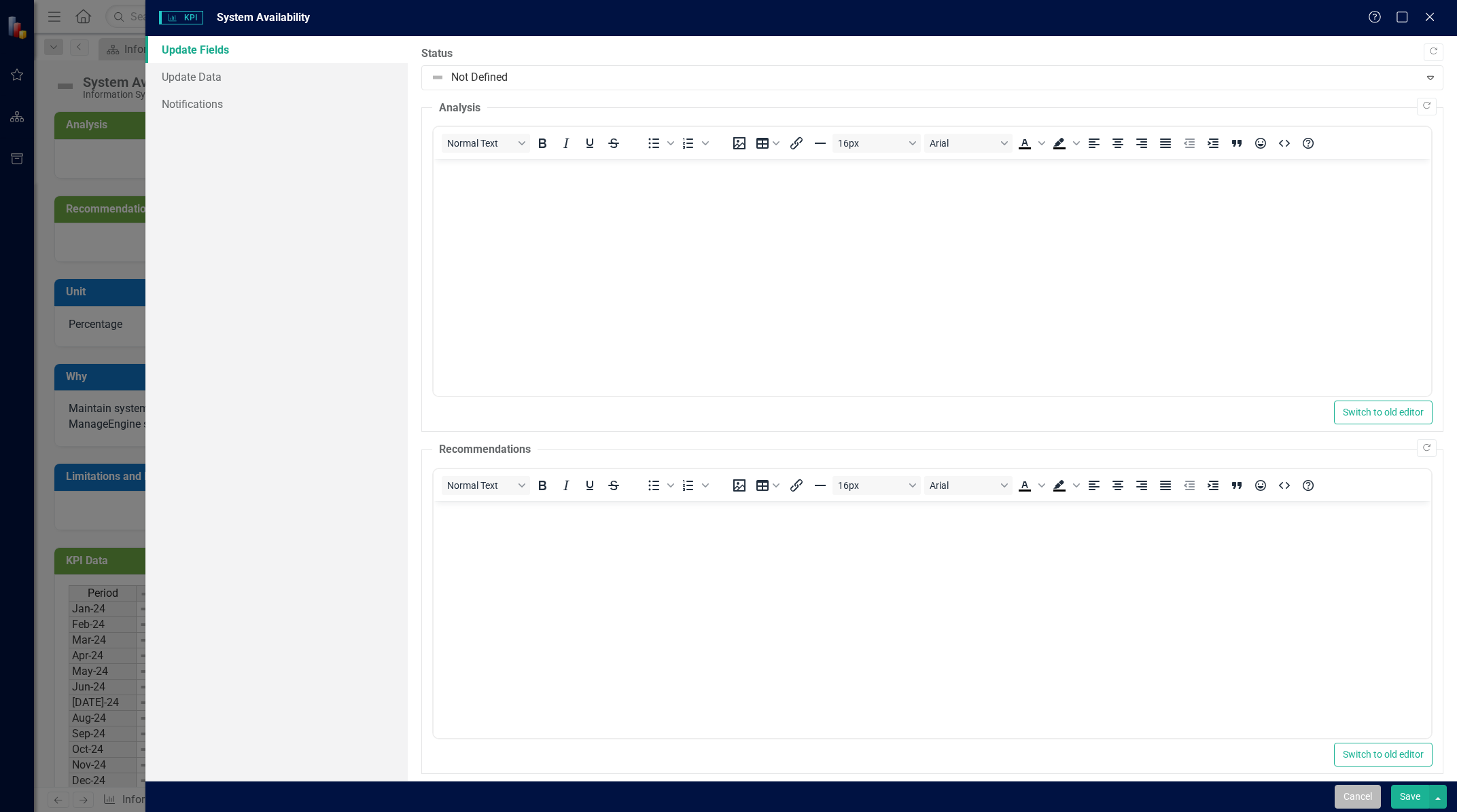
click at [1355, 793] on button "Cancel" at bounding box center [1357, 797] width 46 height 24
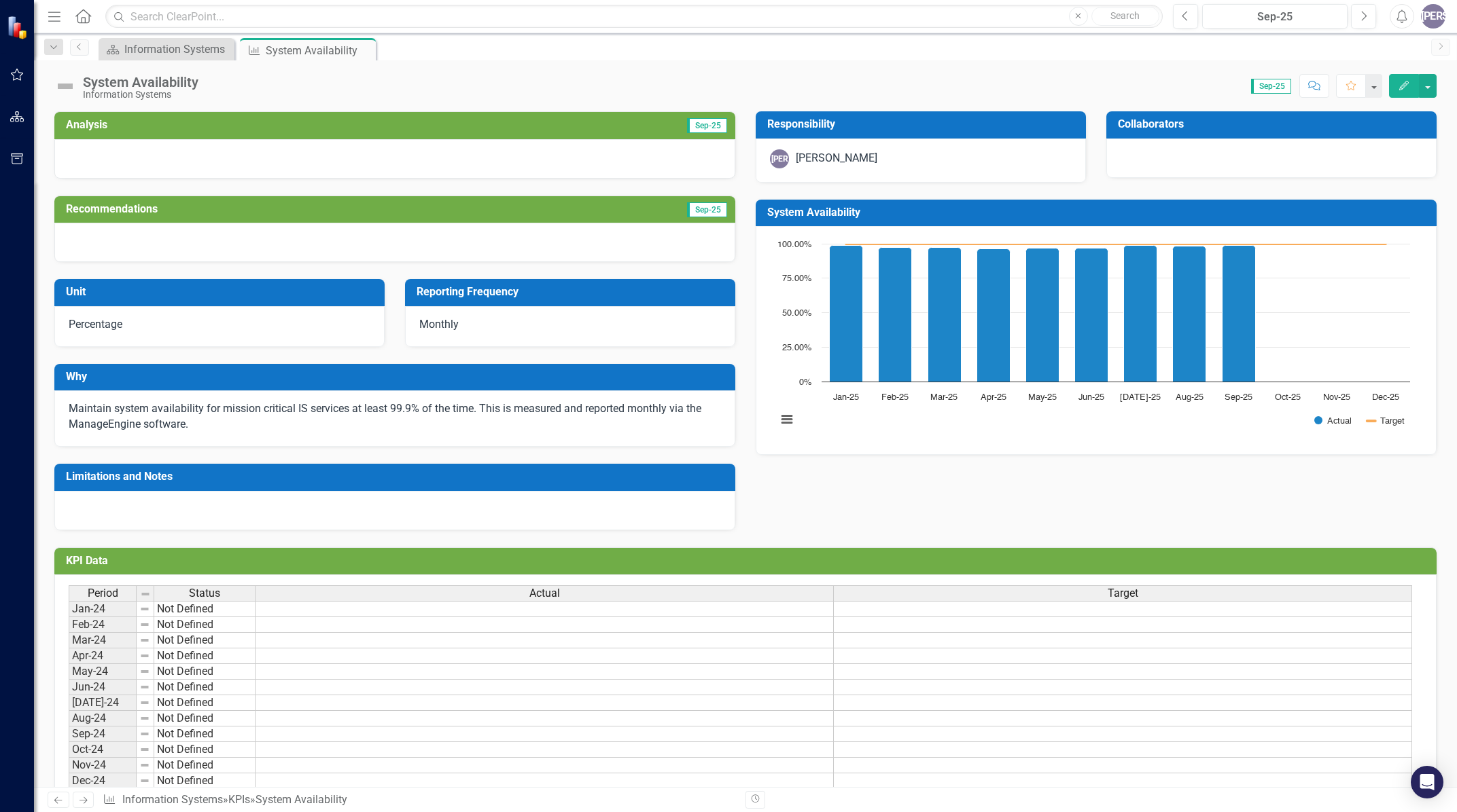
click at [243, 412] on span "Maintain system availability for mission critical IS services at least 99.9% of…" at bounding box center [385, 417] width 632 height 29
click at [240, 414] on span "Maintain system availability for mission critical IS services at least 99.9% of…" at bounding box center [385, 417] width 632 height 29
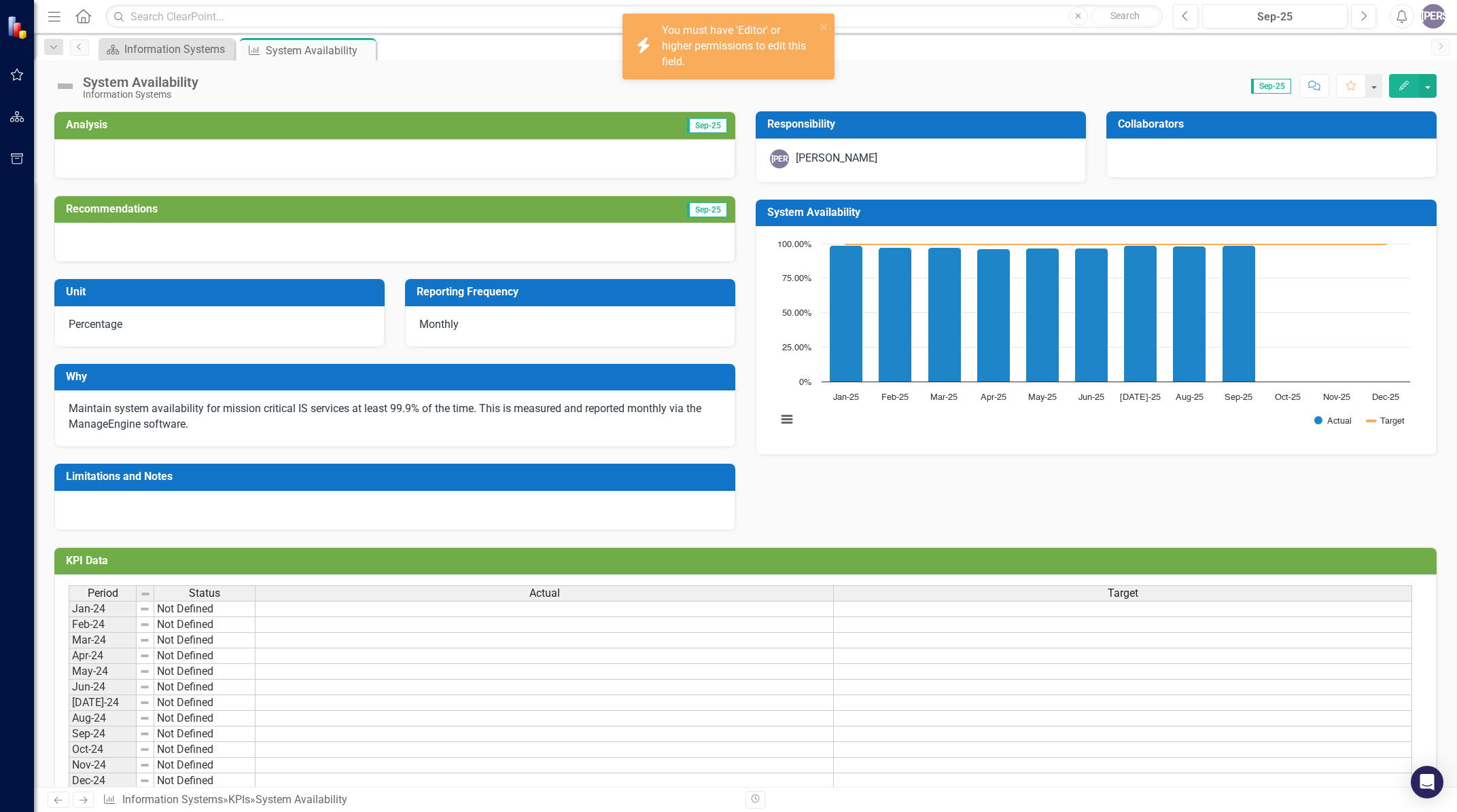
click at [240, 414] on span "Maintain system availability for mission critical IS services at least 99.9% of…" at bounding box center [385, 417] width 632 height 29
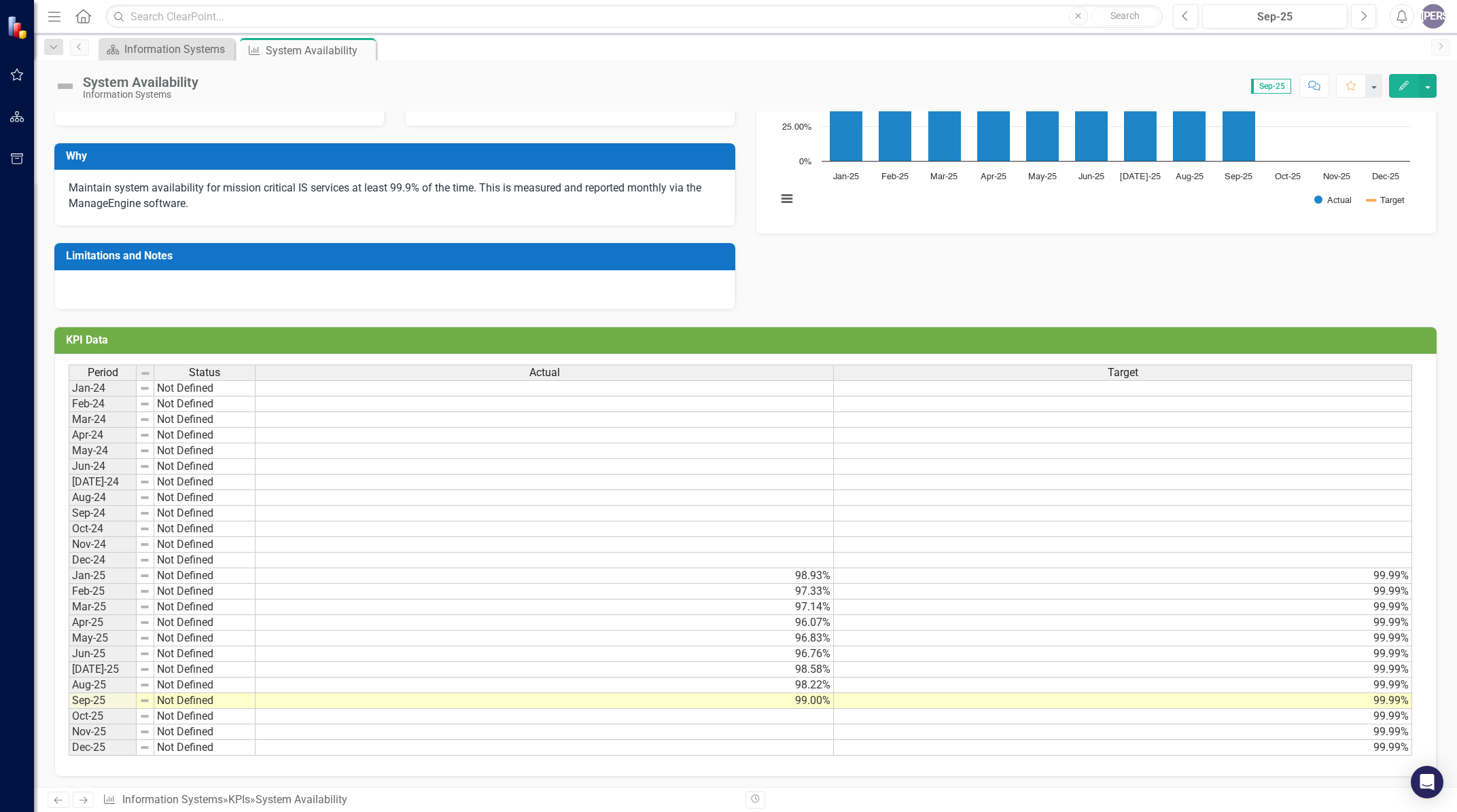
scroll to position [224, 0]
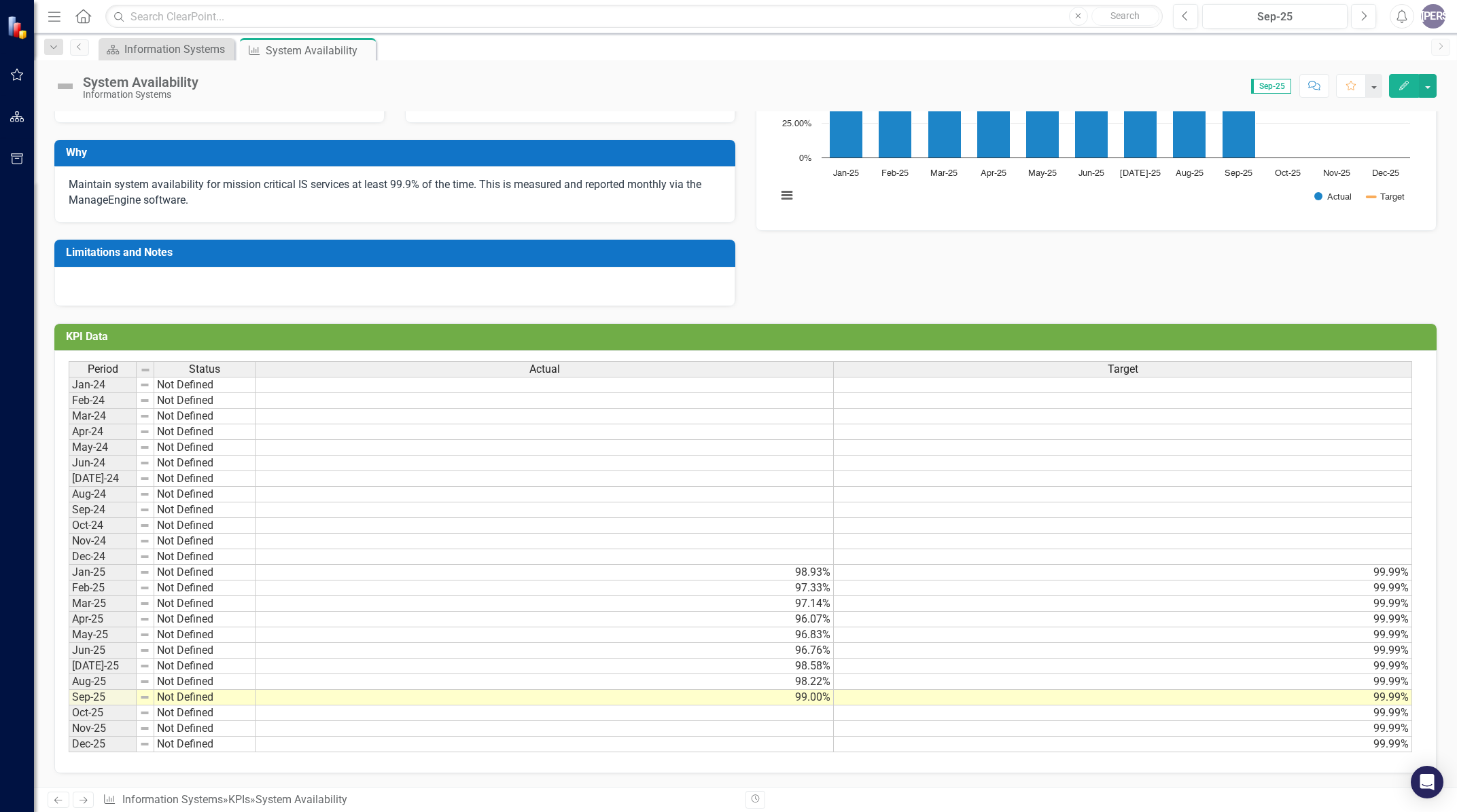
click at [1378, 575] on td "99.99%" at bounding box center [1122, 573] width 578 height 15
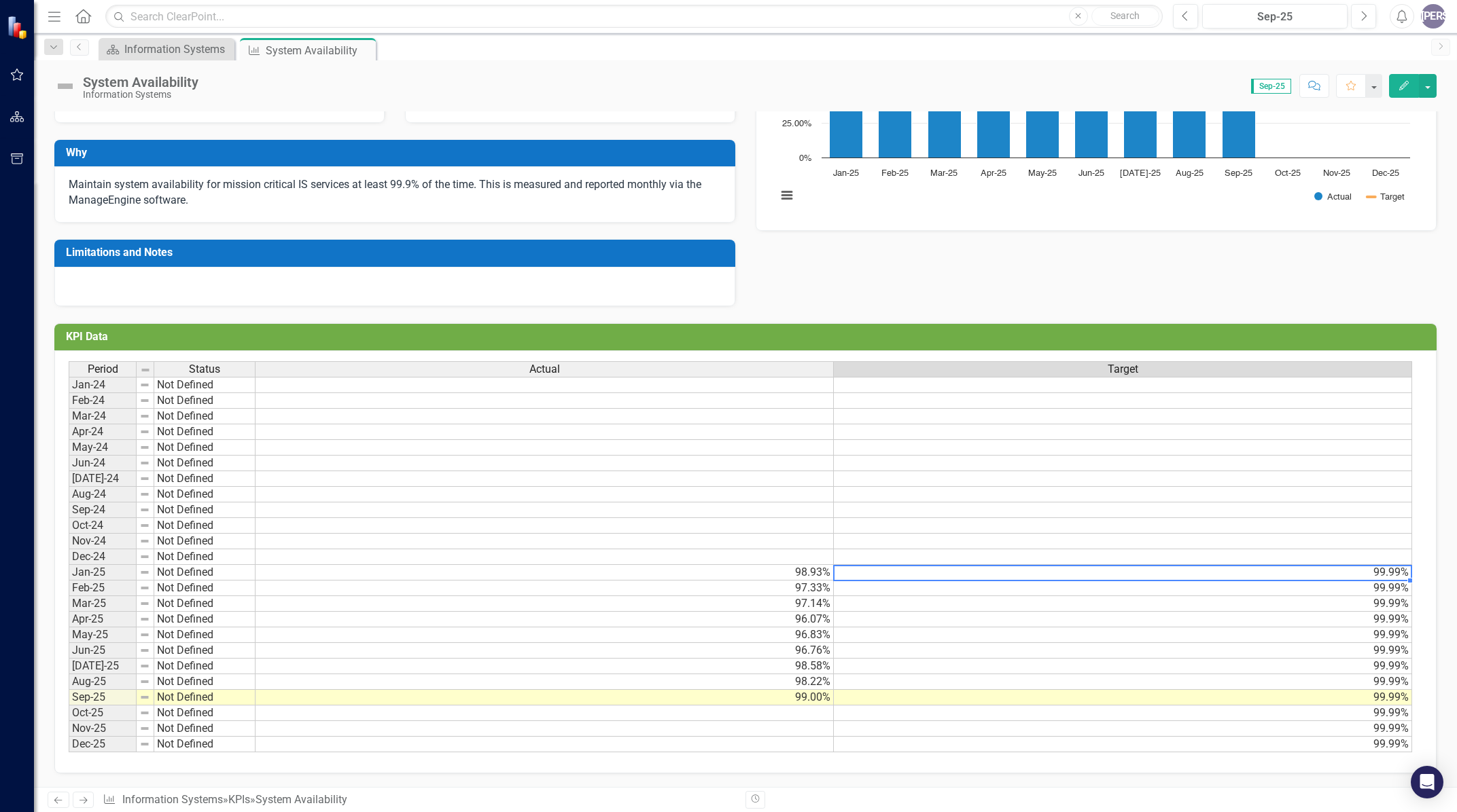
click at [1378, 575] on td "99.99%" at bounding box center [1122, 573] width 578 height 15
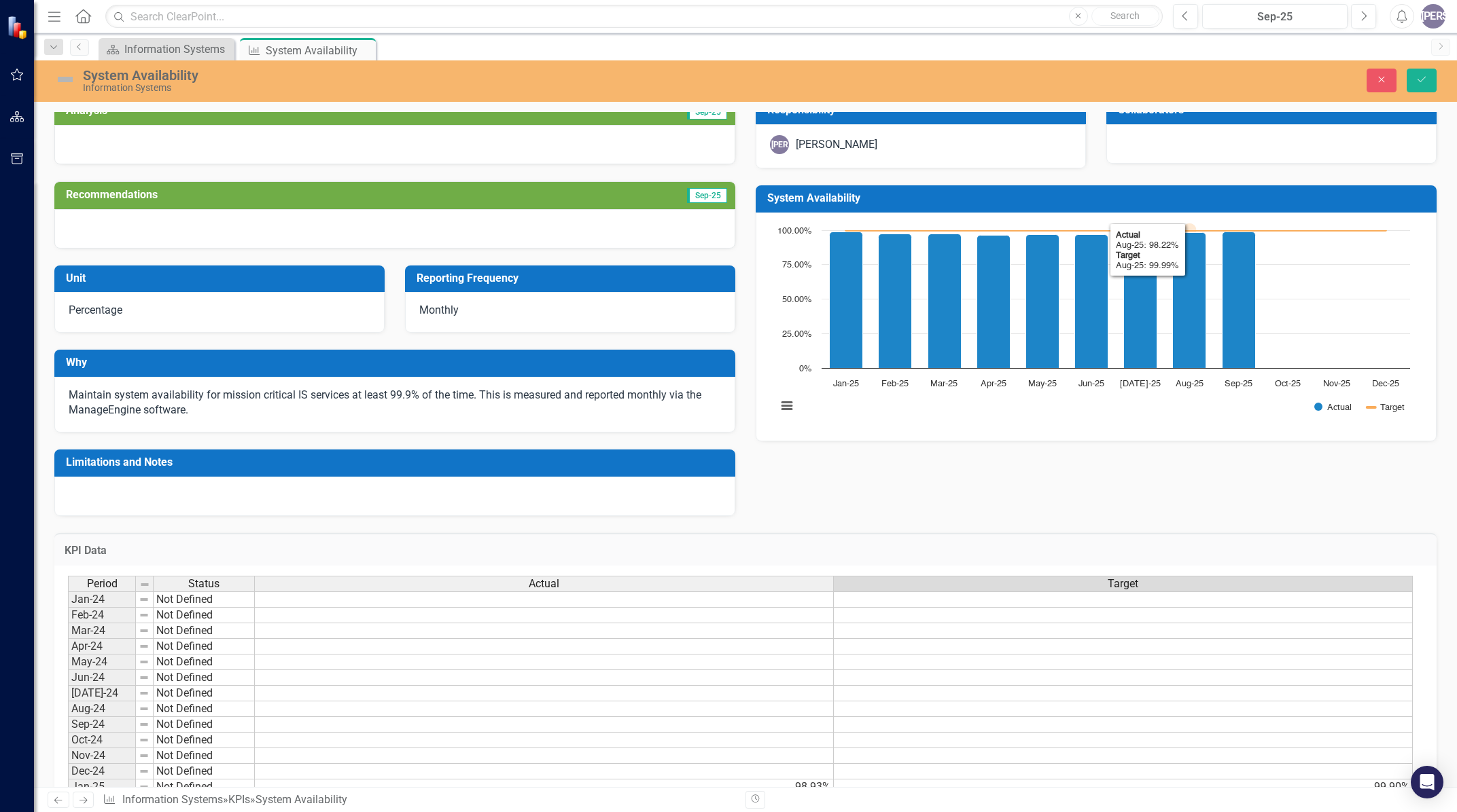
scroll to position [0, 0]
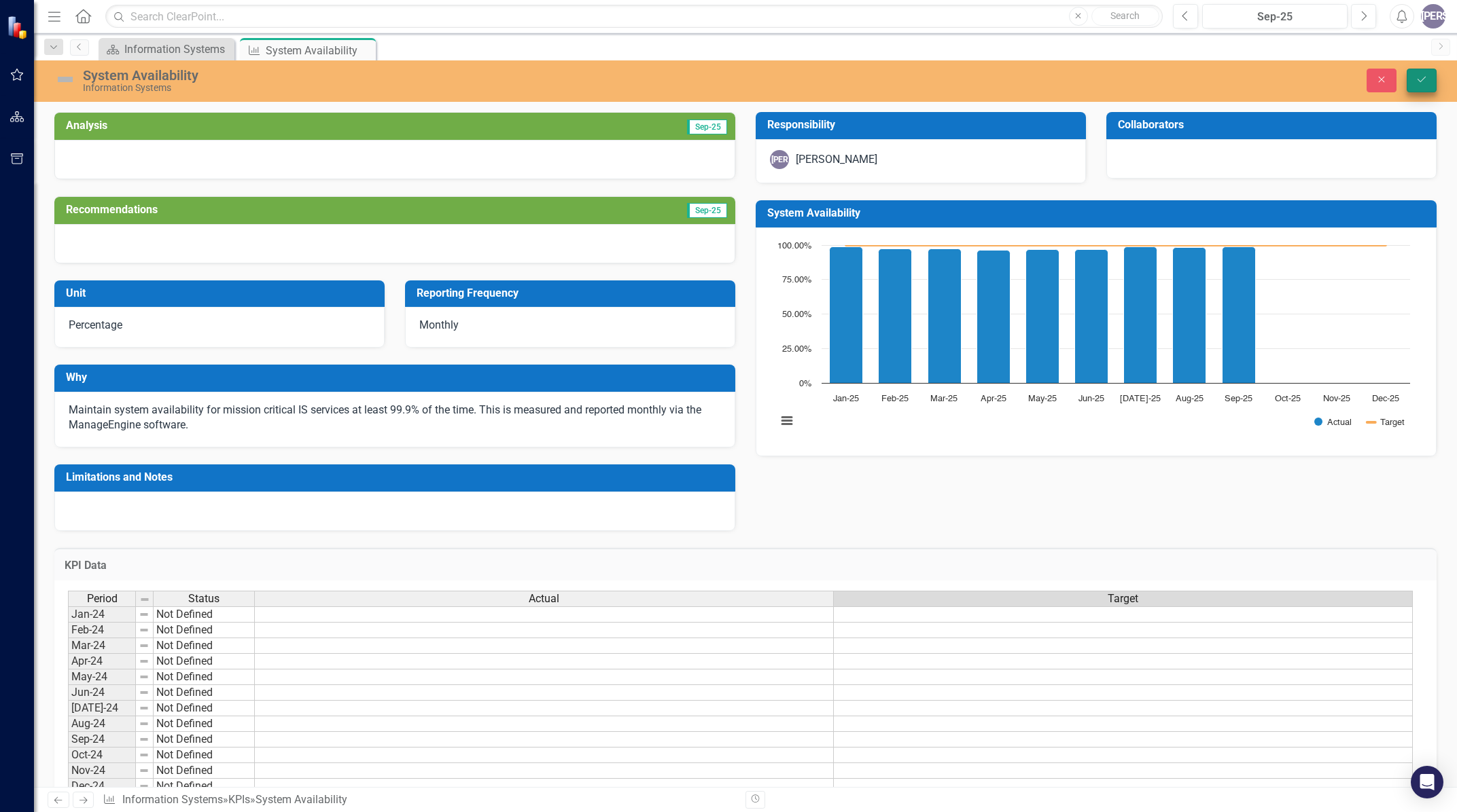
type textarea "99.9"
click at [1425, 79] on icon "Save" at bounding box center [1421, 79] width 12 height 9
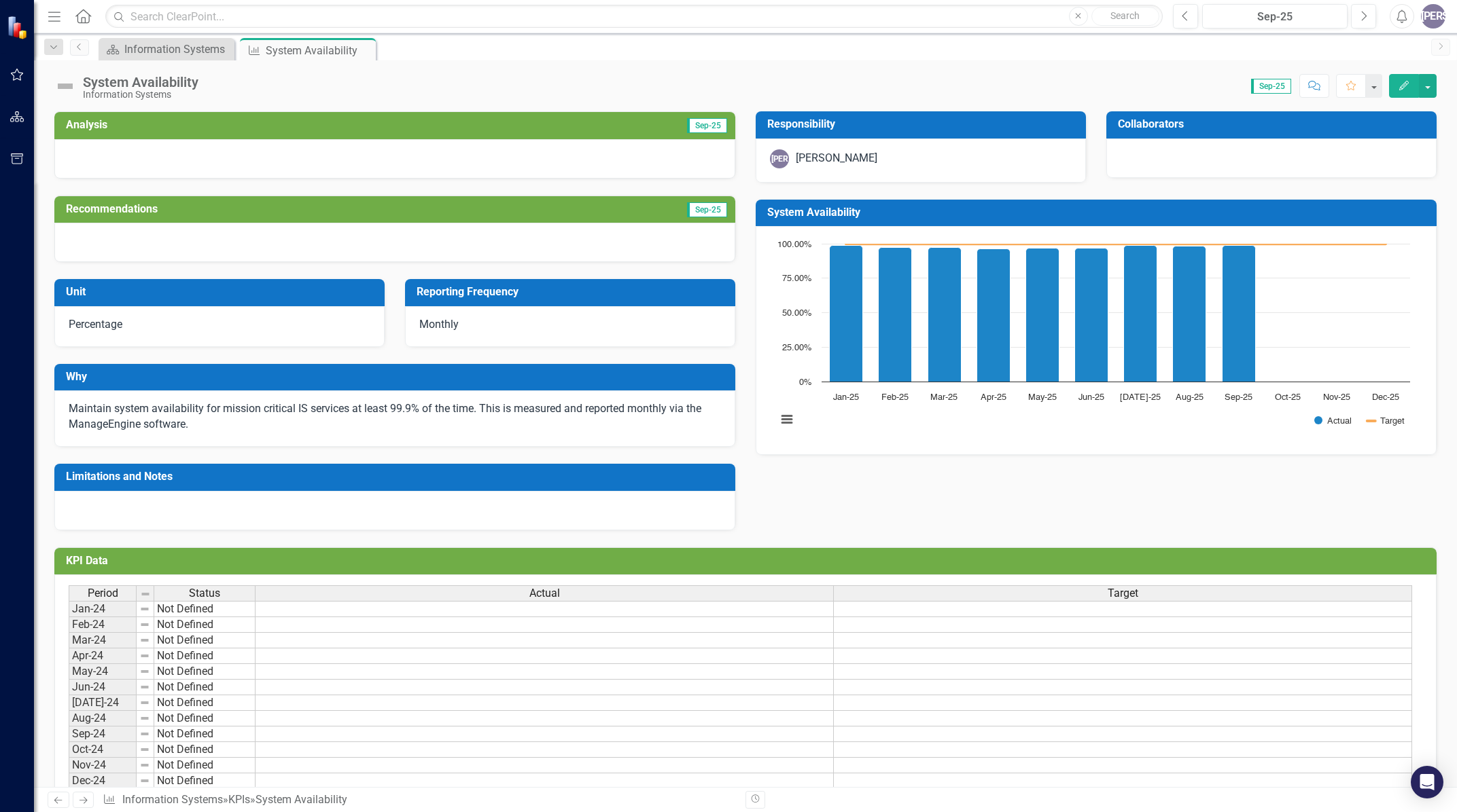
drag, startPoint x: 81, startPoint y: 14, endPoint x: 78, endPoint y: 33, distance: 19.2
click at [81, 14] on icon "Home" at bounding box center [83, 15] width 18 height 14
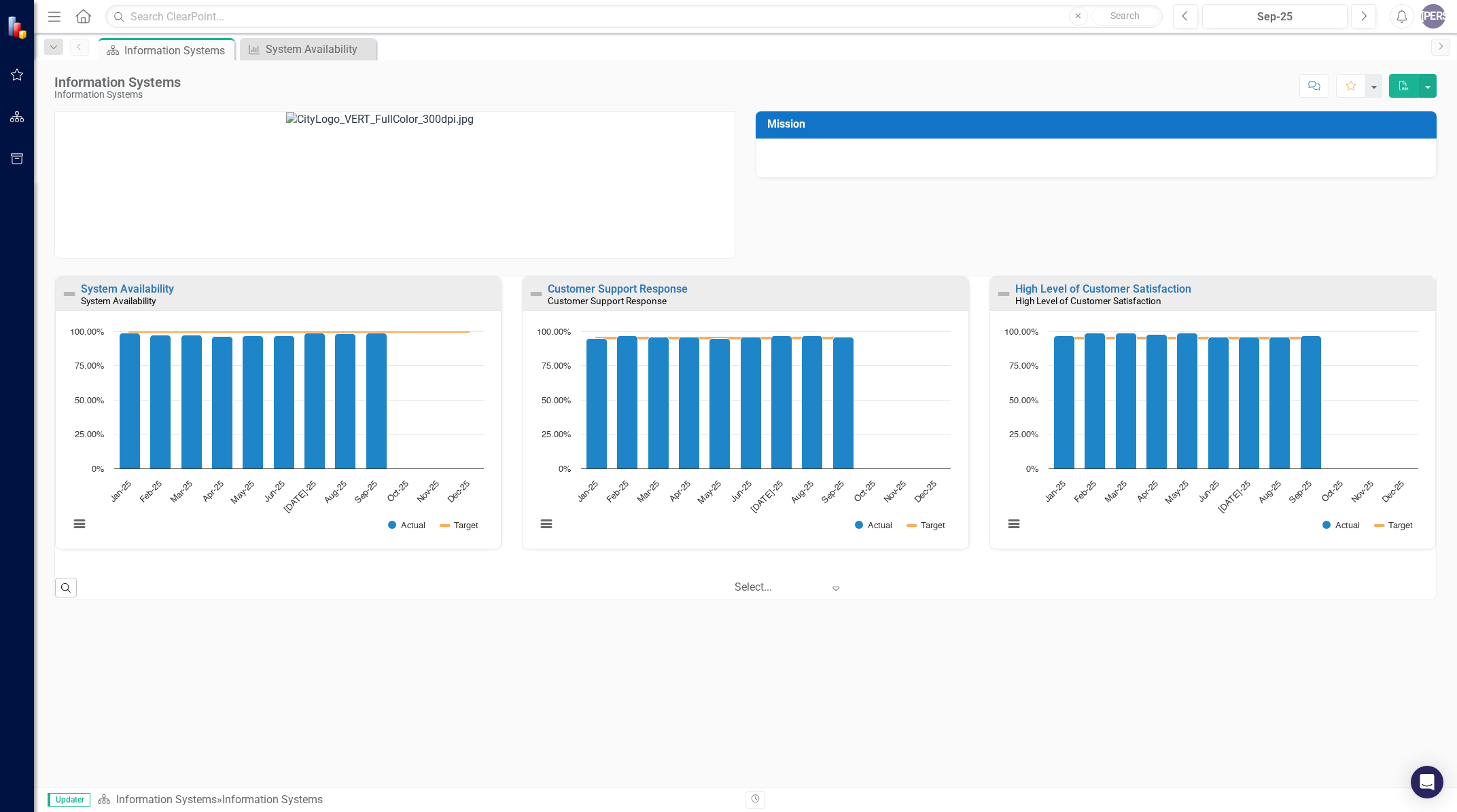
click at [1428, 16] on div "[PERSON_NAME]" at bounding box center [1432, 16] width 25 height 25
click at [1370, 177] on link "Logout Log Out" at bounding box center [1390, 172] width 107 height 25
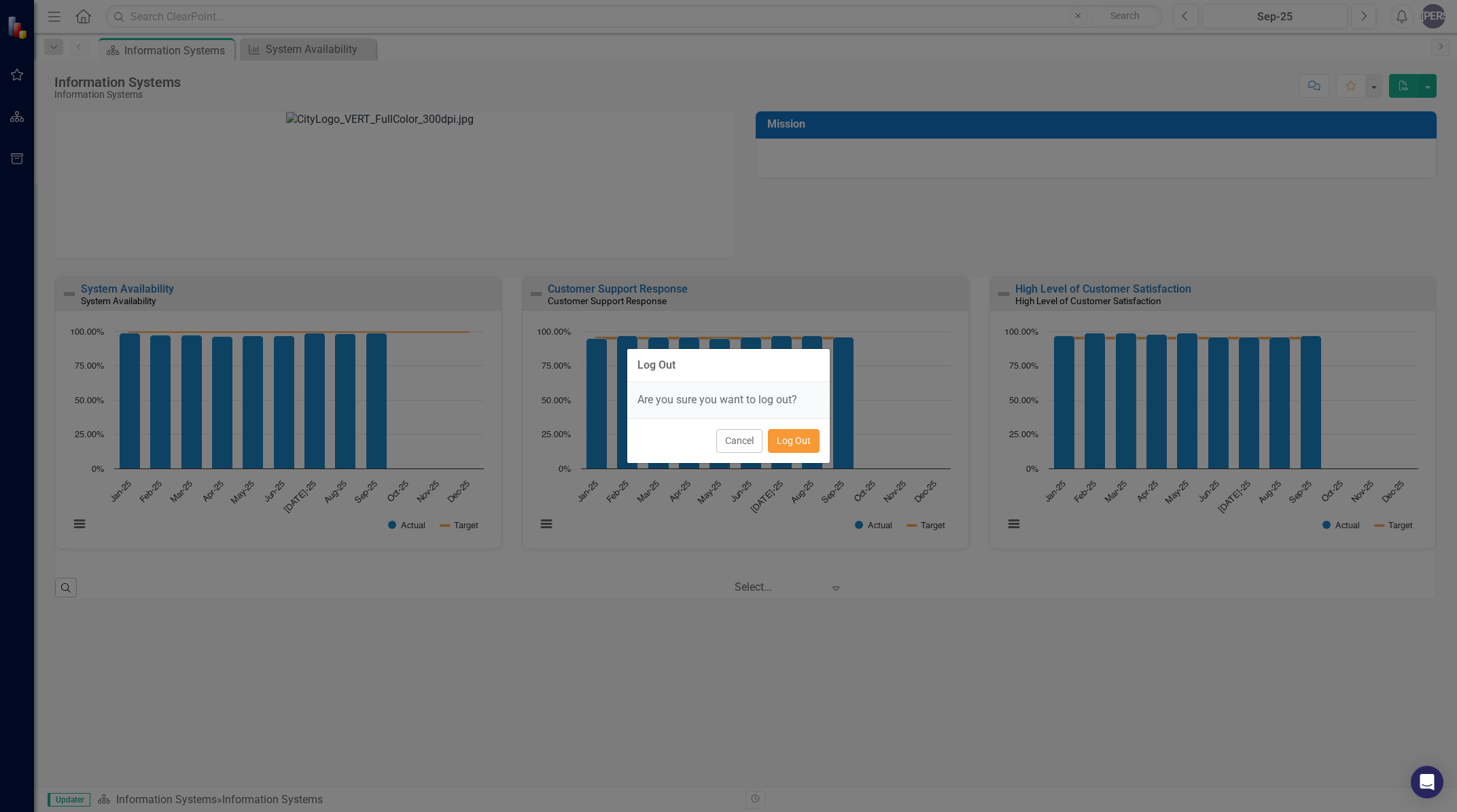
click at [802, 449] on button "Log Out" at bounding box center [793, 441] width 52 height 24
